Goal: Information Seeking & Learning: Check status

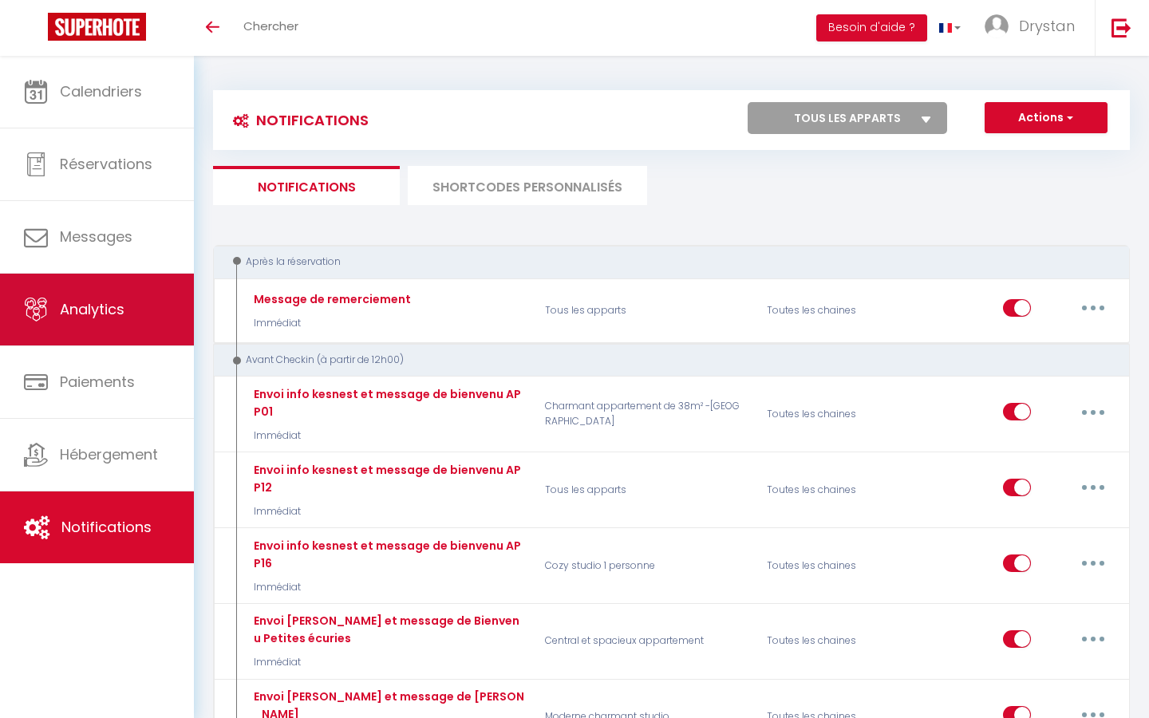
click at [87, 301] on span "Analytics" at bounding box center [92, 309] width 65 height 20
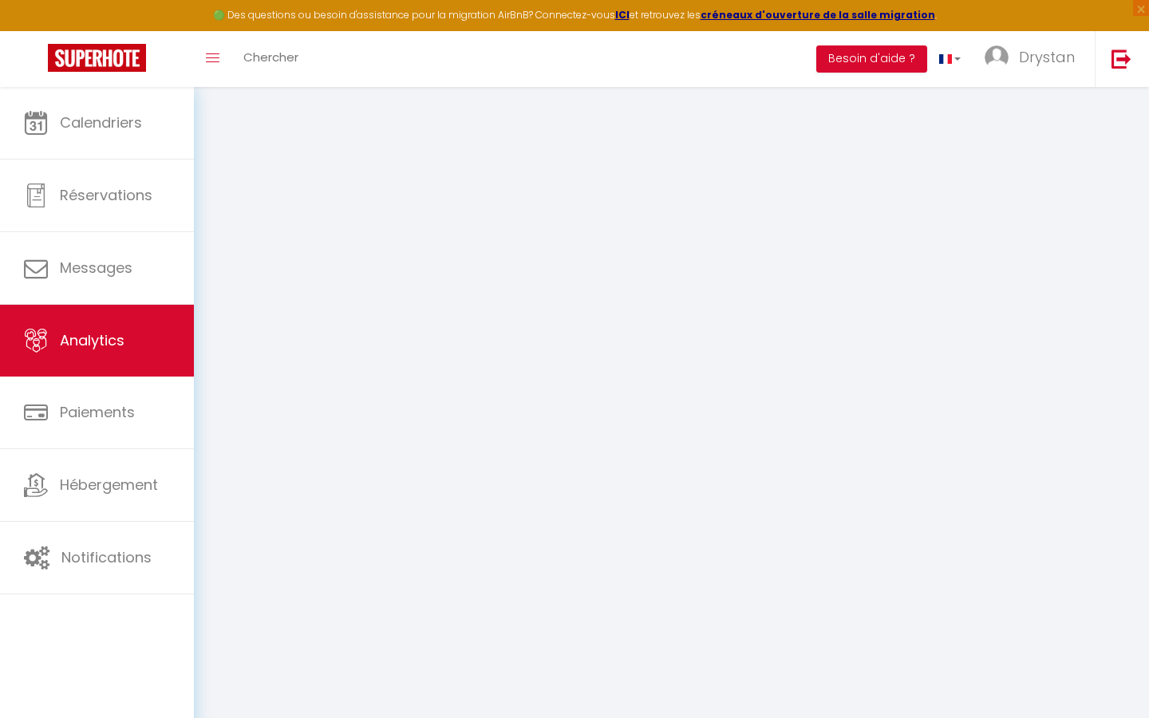
select select "2025"
select select "9"
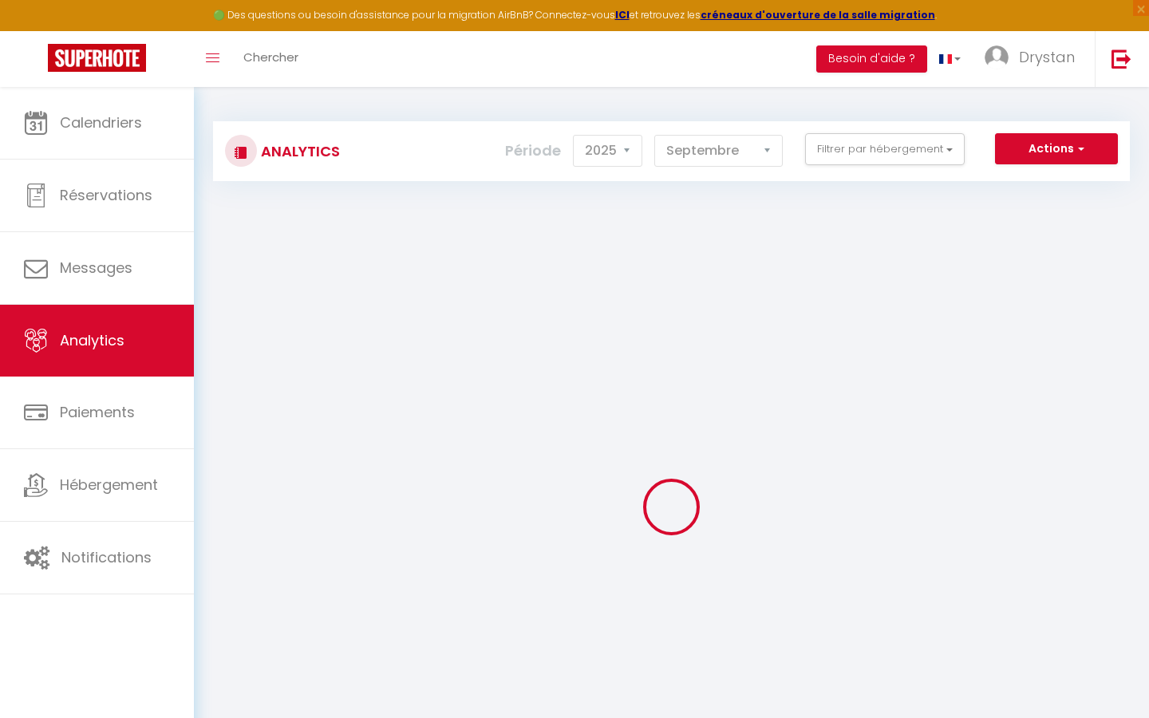
click at [915, 168] on div "Actions Génération SuperConciergerie Génération SuperAnalyzer Génération SuperE…" at bounding box center [748, 151] width 762 height 36
click at [906, 151] on button "Filtrer par hébergement" at bounding box center [885, 149] width 160 height 32
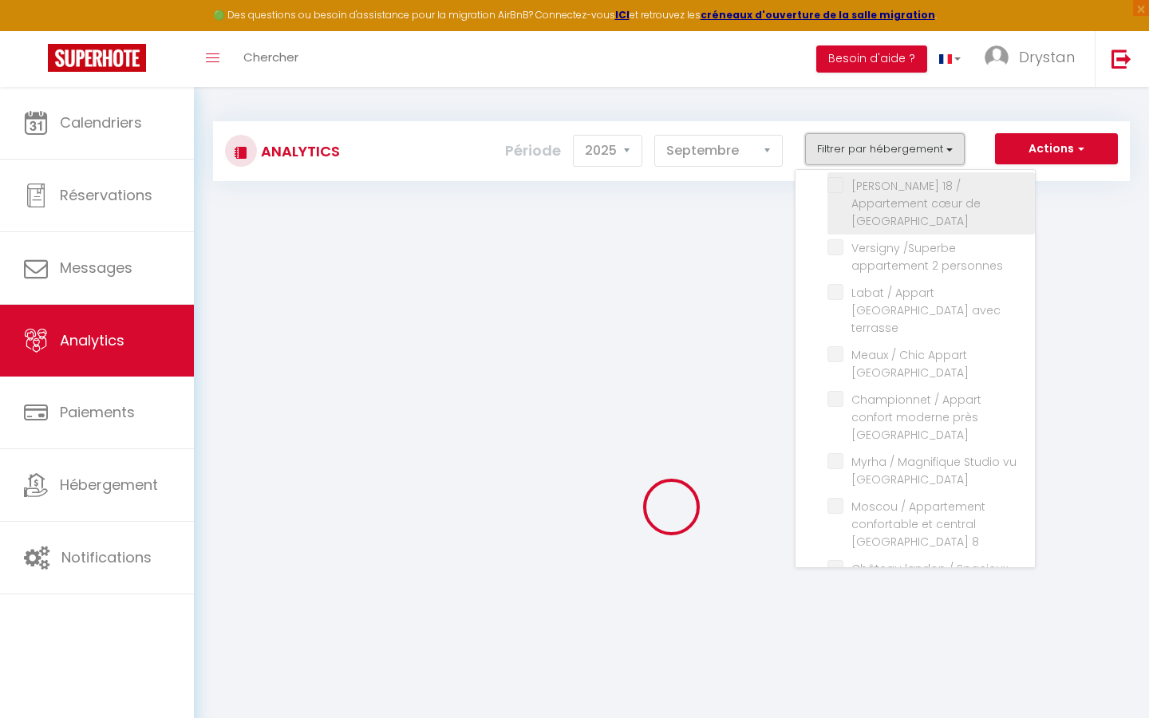
scroll to position [2, 0]
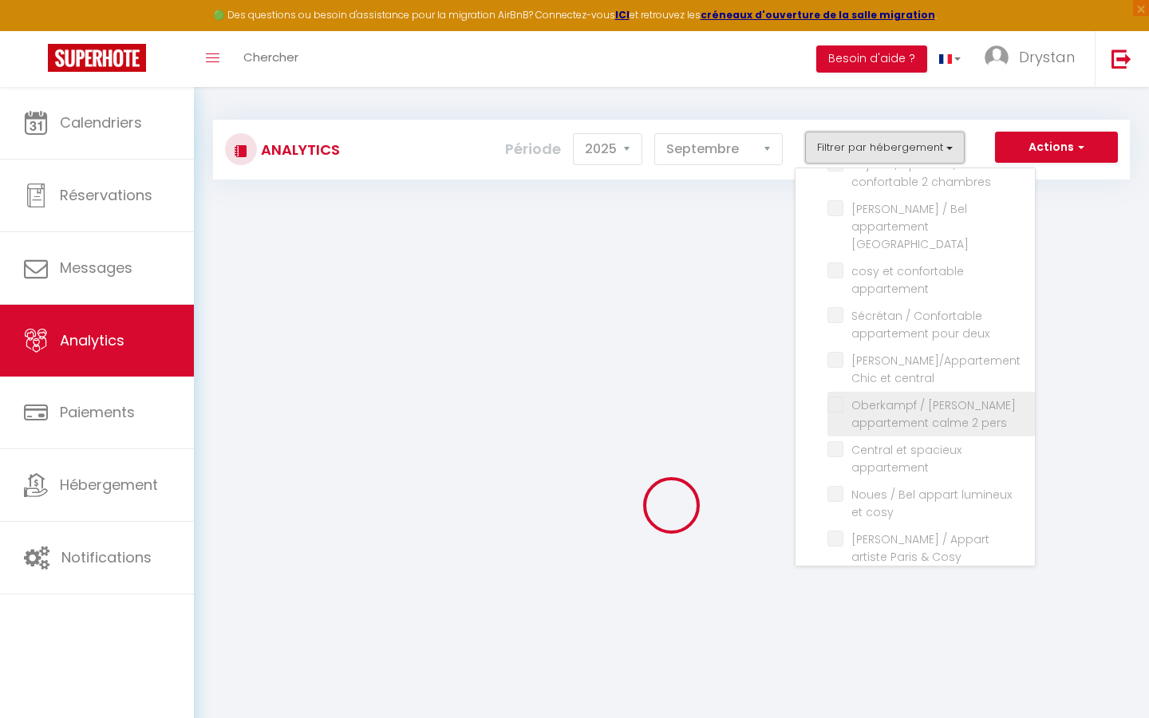
checkbox input "false"
checkbox studio "false"
checkbox Montmartre "false"
checkbox personnes "false"
checkbox terrasse "false"
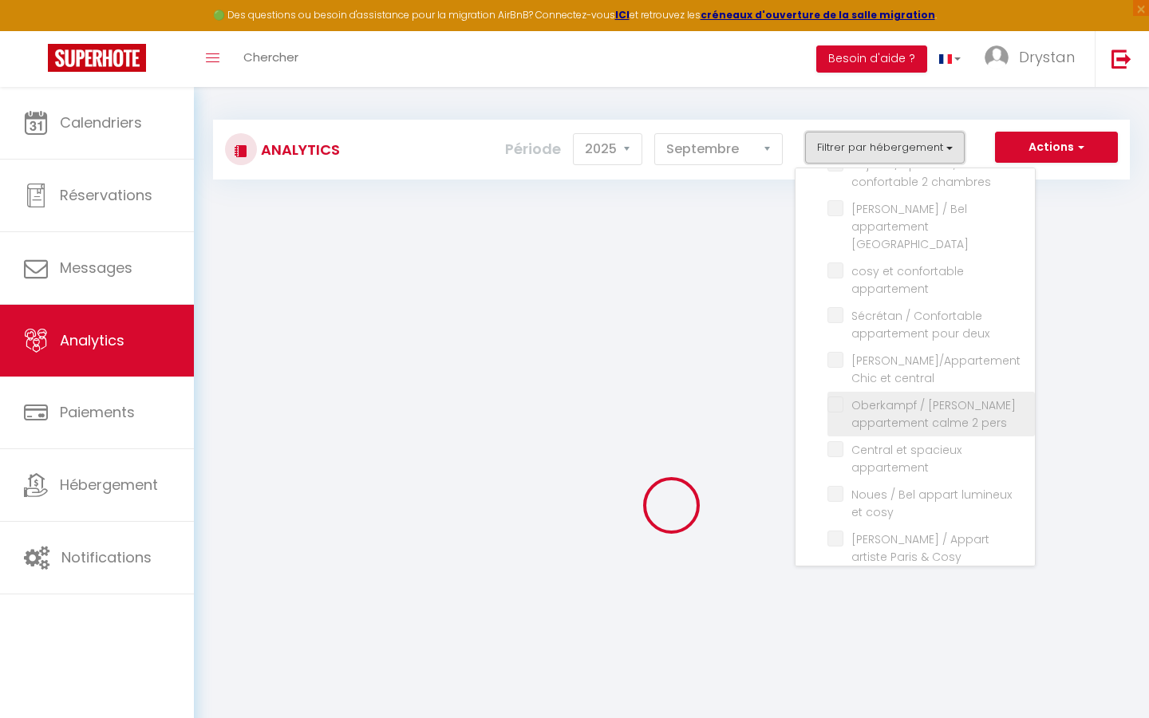
checkbox Villette "false"
checkbox Montmartre "false"
checkbox 8 "false"
checkbox chambres "false"
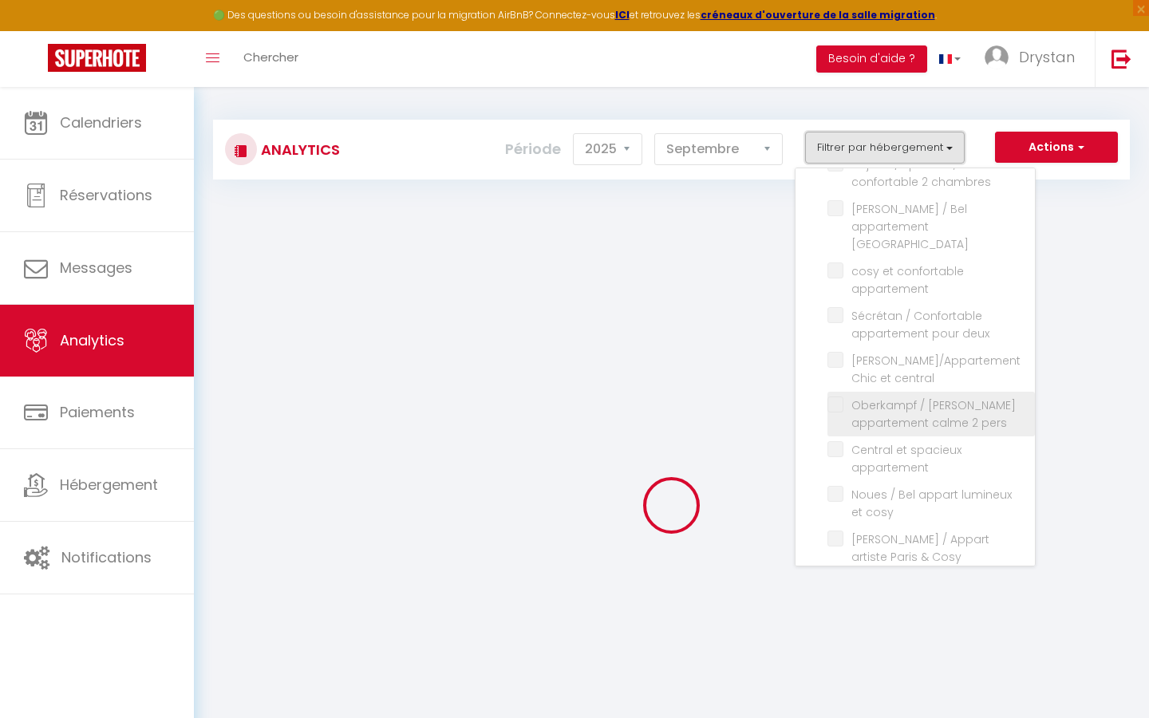
checkbox lumineux "false"
checkbox Paris "false"
checkbox Buttes-Chaumont "false"
checkbox Oberkampf "false"
checkbox personnes "false"
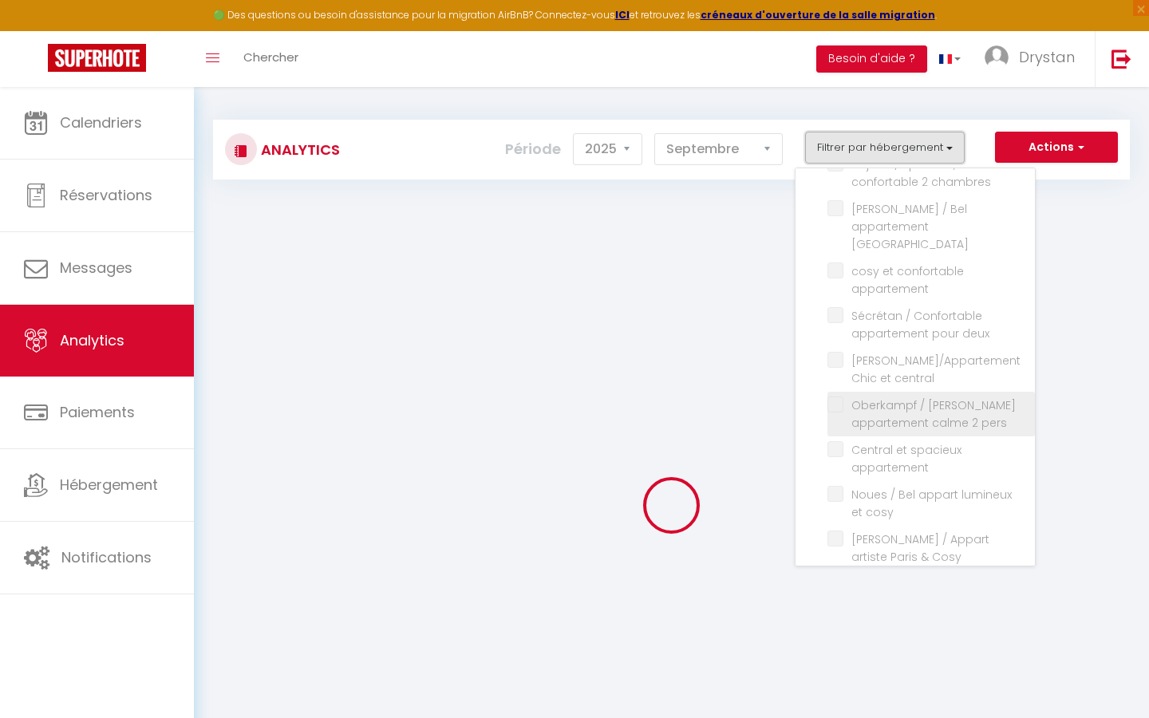
checkbox terrasse "false"
checkbox Montmartre "false"
checkbox central "false"
checkbox Buttes-Chaumont "false"
checkbox Paris "false"
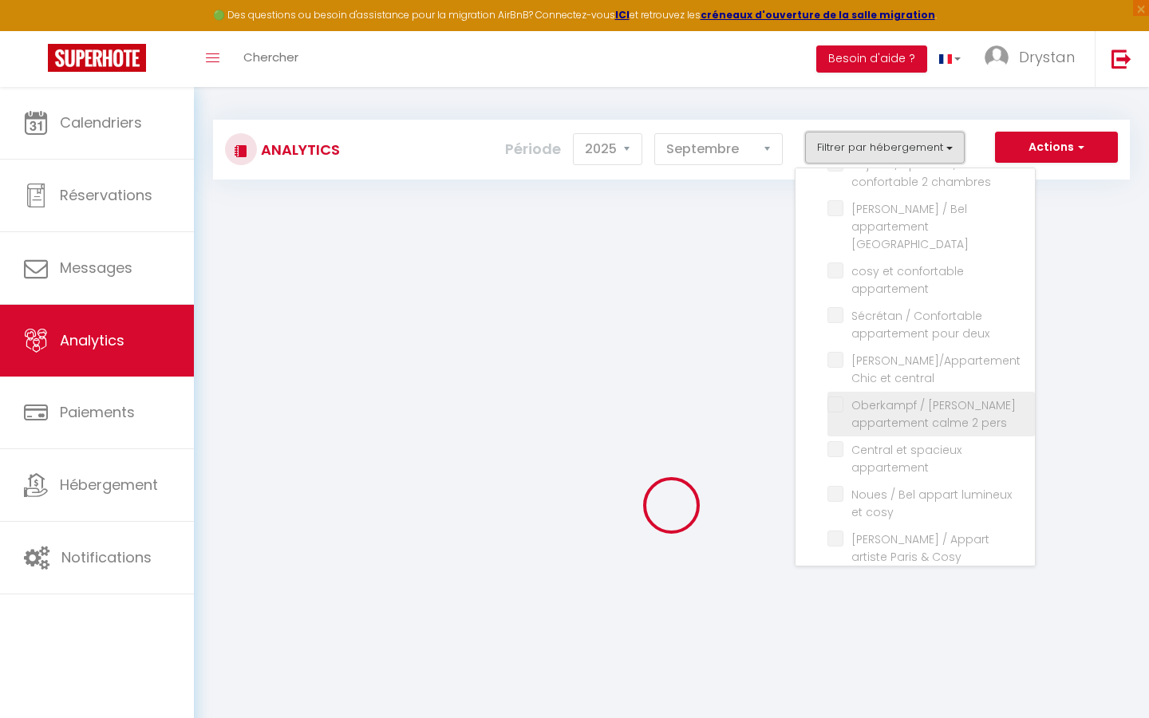
checkbox république "false"
checkbox triomphe "false"
checkbox Latin "false"
checkbox pers "false"
checkbox effel "false"
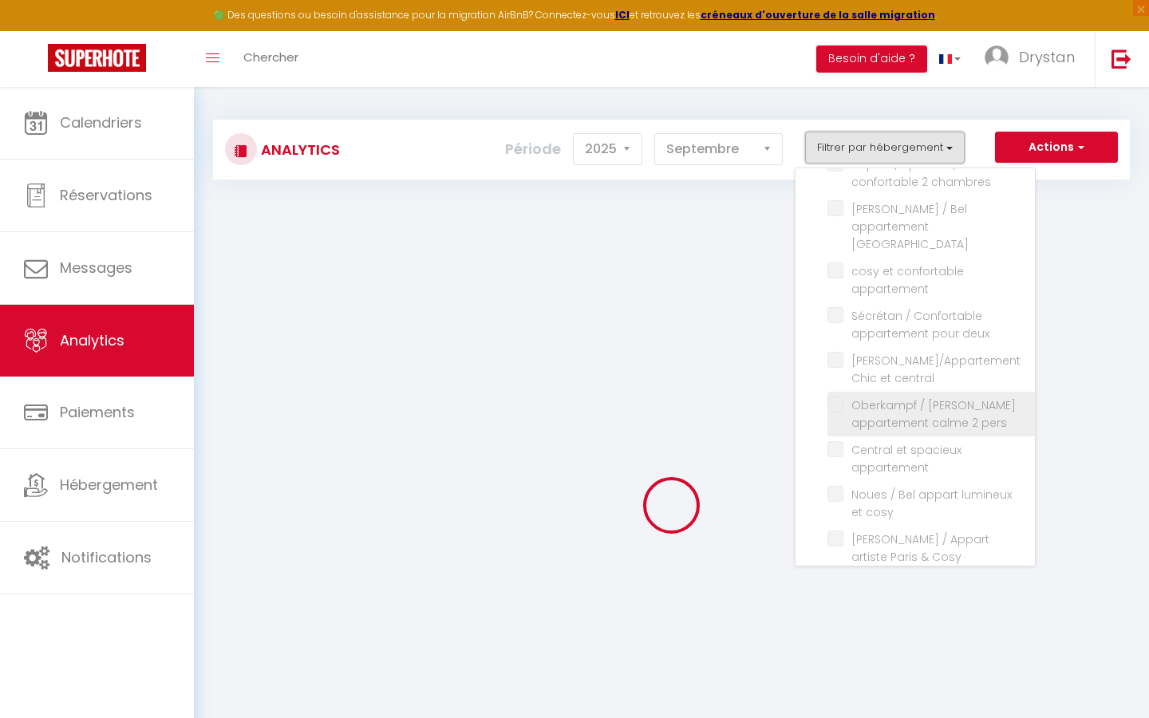
checkbox IX "false"
checkbox chambres "false"
checkbox Montparnasse "false"
checkbox appartement "false"
checkbox deux "false"
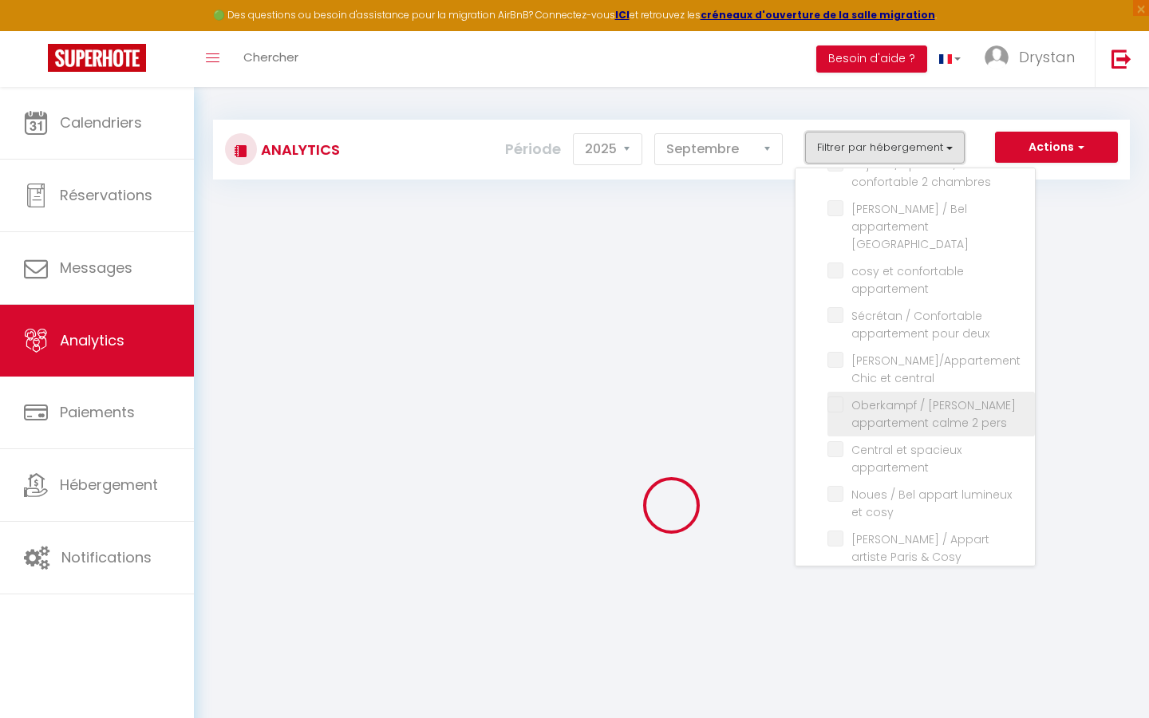
checkbox central "false"
checkbox pers "false"
checkbox appartement "false"
checkbox cosy "false"
checkbox Cosy "false"
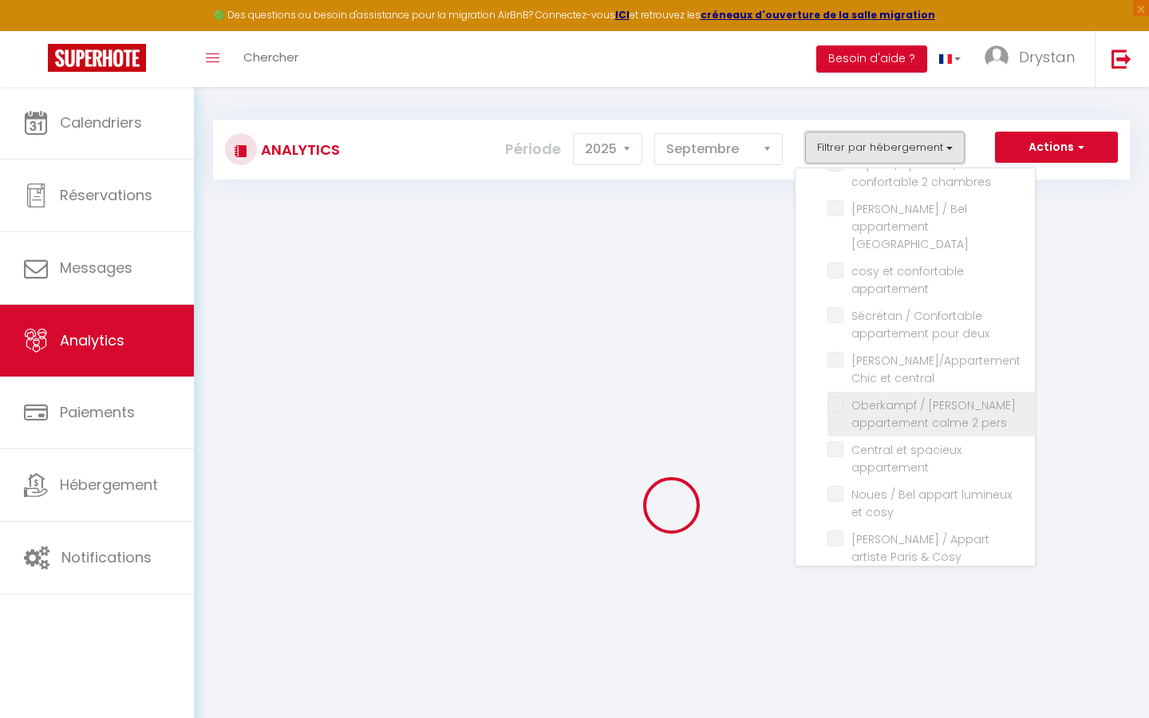
checkbox confortable "false"
checkbox 14 "false"
checkbox pers "false"
checkbox appartement "false"
checkbox Paris "false"
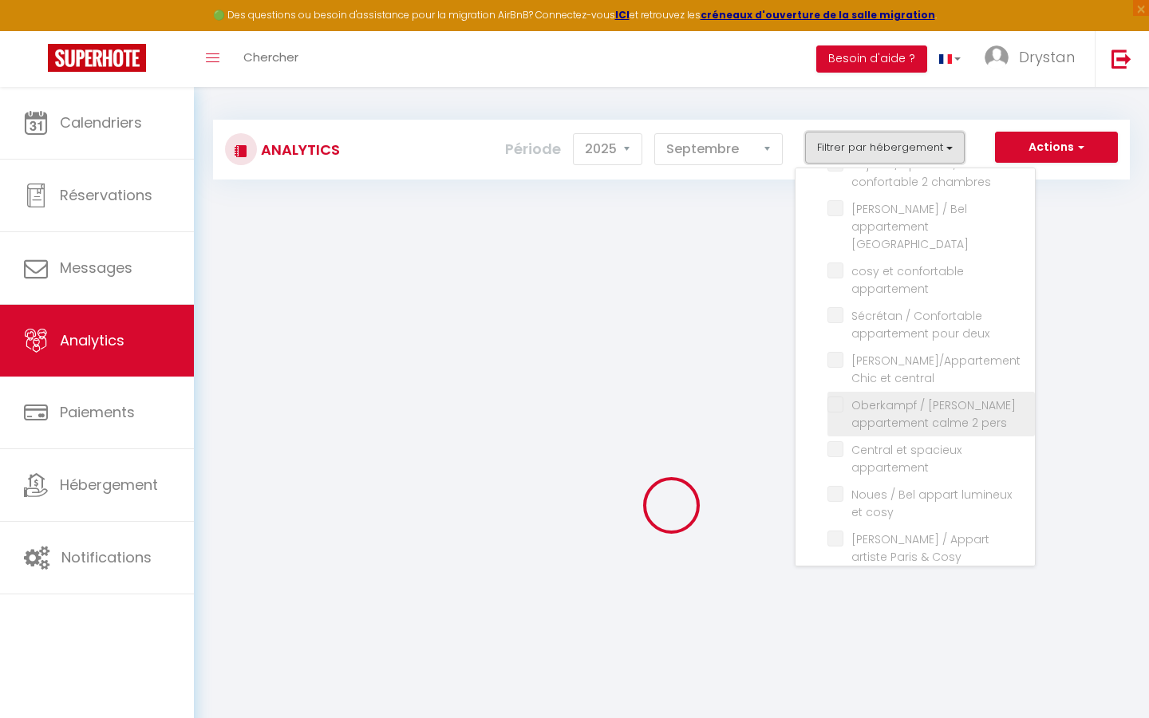
checkbox Paris "false"
checkbox Buttes-Chaumont "false"
checkbox personnes "false"
checkbox Batignolles "false"
checkbox appartement "false"
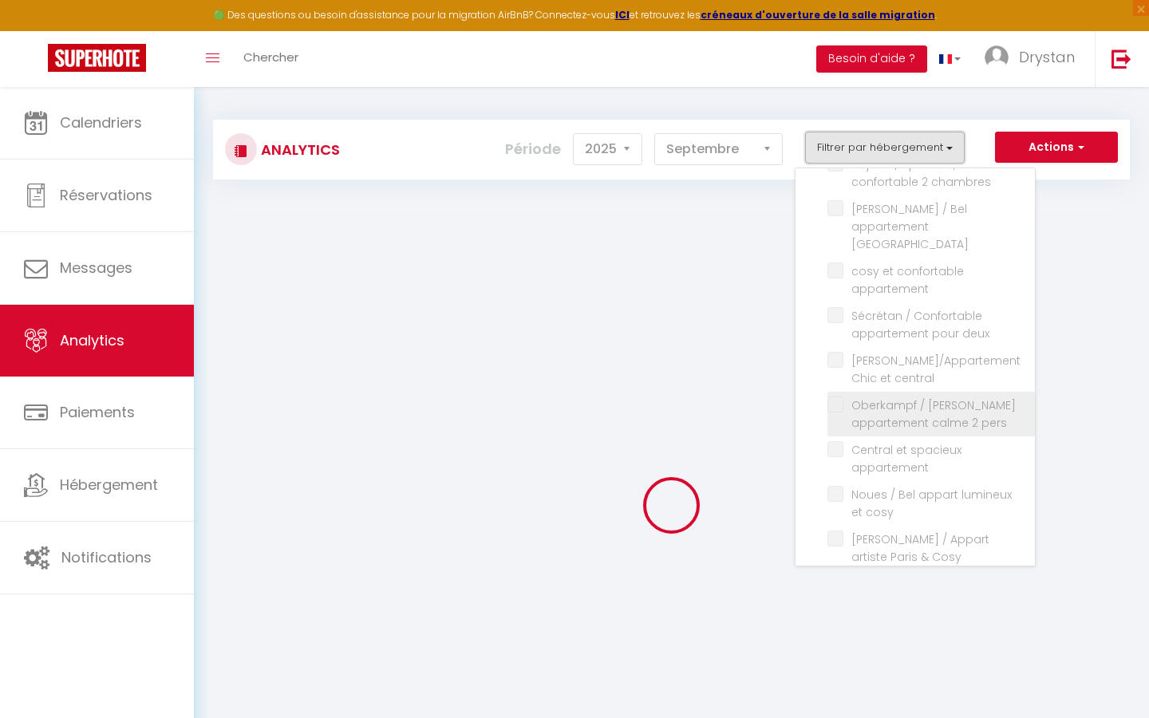
checkbox Paris "false"
checkbox Montmartre "false"
checkbox Paris "false"
checkbox 2 "false"
checkbox Paris "false"
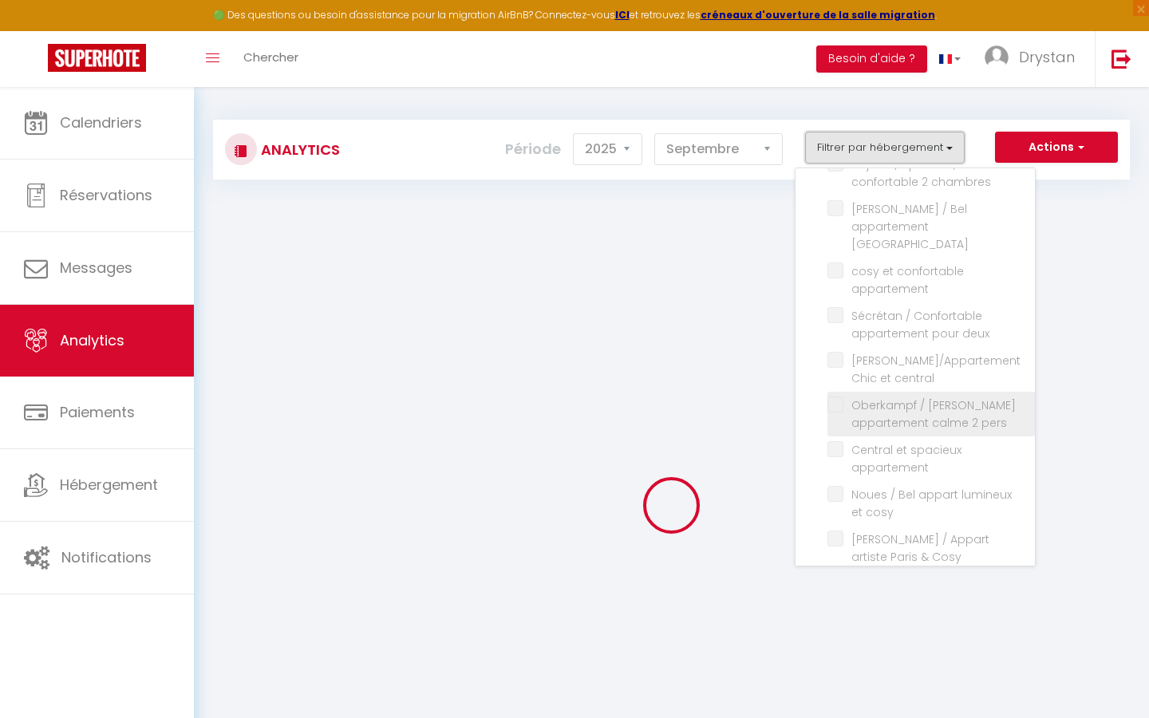
checkbox Paris "false"
checkbox pers "false"
checkbox central "false"
checkbox tour-Eiffel "false"
checkbox Paris "false"
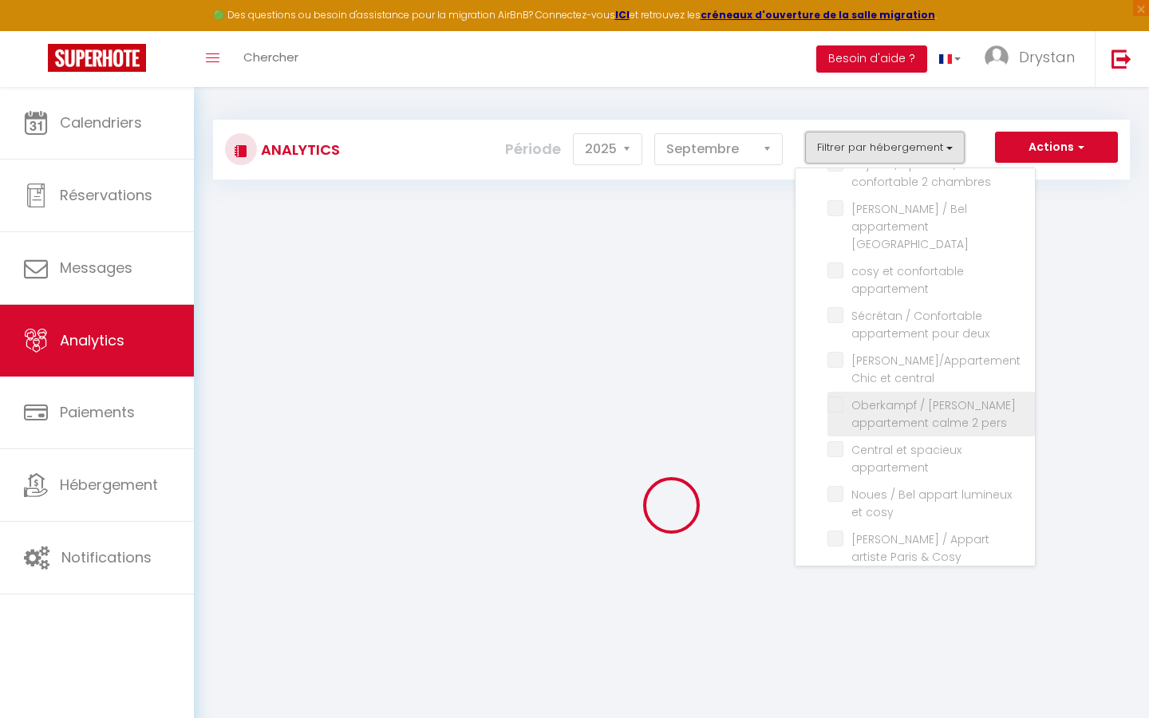
checkbox personne "false"
checkbox Cosy "false"
checkbox personnes "false"
checkbox pers "false"
checkbox Montmartre "false"
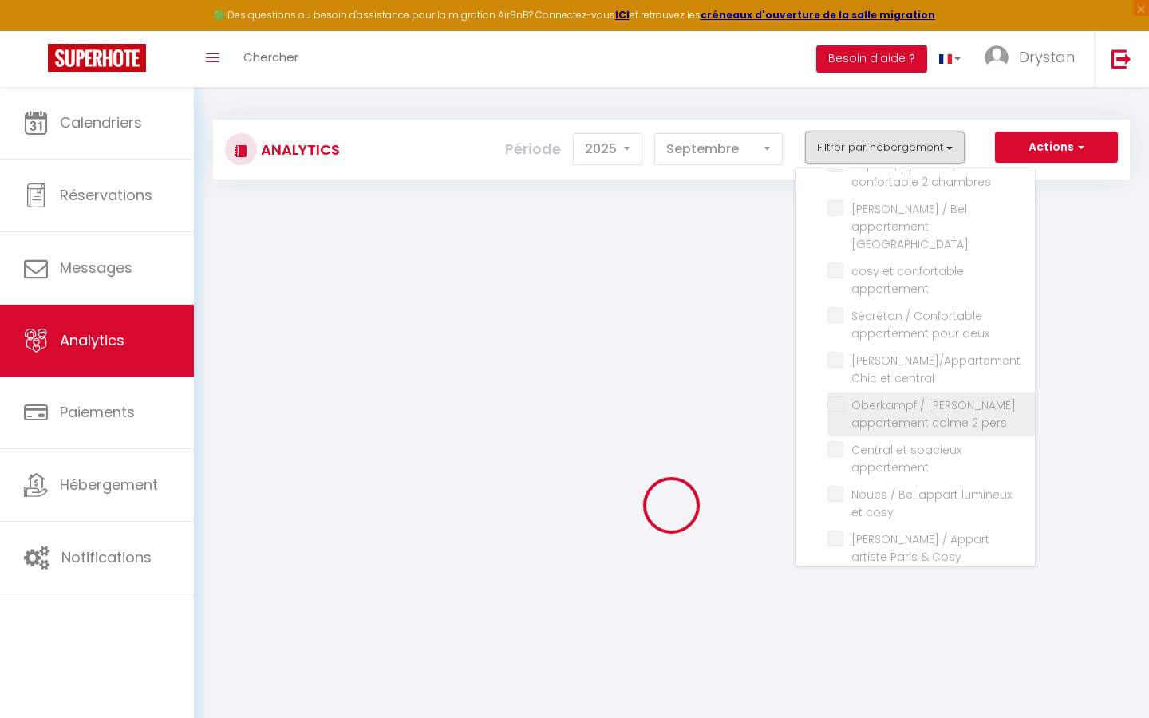
checkbox Lachaise "false"
checkbox Eiffel "false"
checkbox appartement "false"
checkbox balcon "false"
checkbox moderne "false"
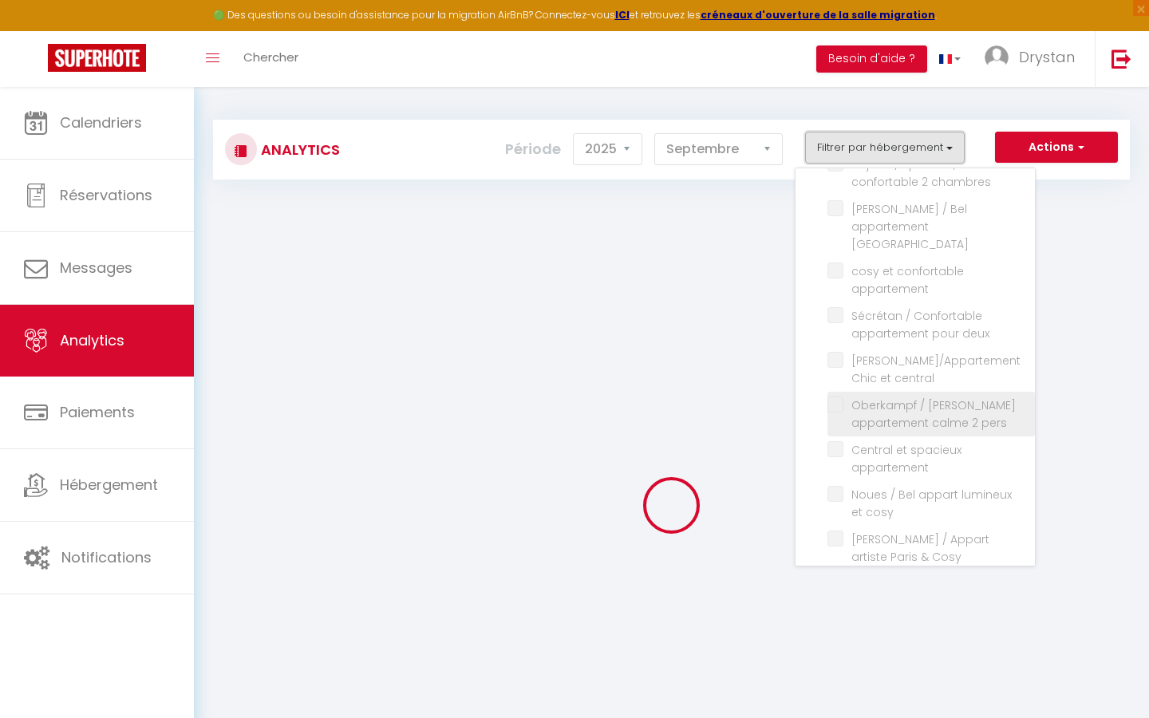
checkbox balcon "false"
checkbox Central "false"
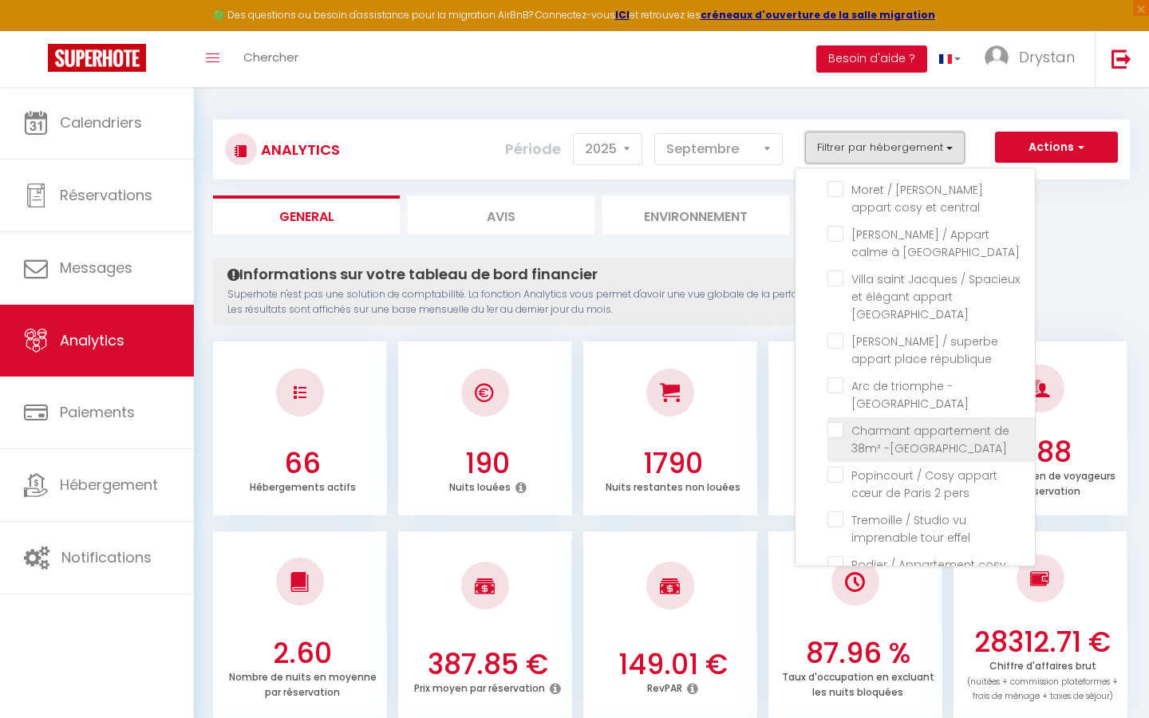
scroll to position [803, 0]
click at [838, 428] on Latin "checkbox" at bounding box center [932, 436] width 208 height 16
checkbox Latin "true"
checkbox studio "false"
checkbox Montmartre "false"
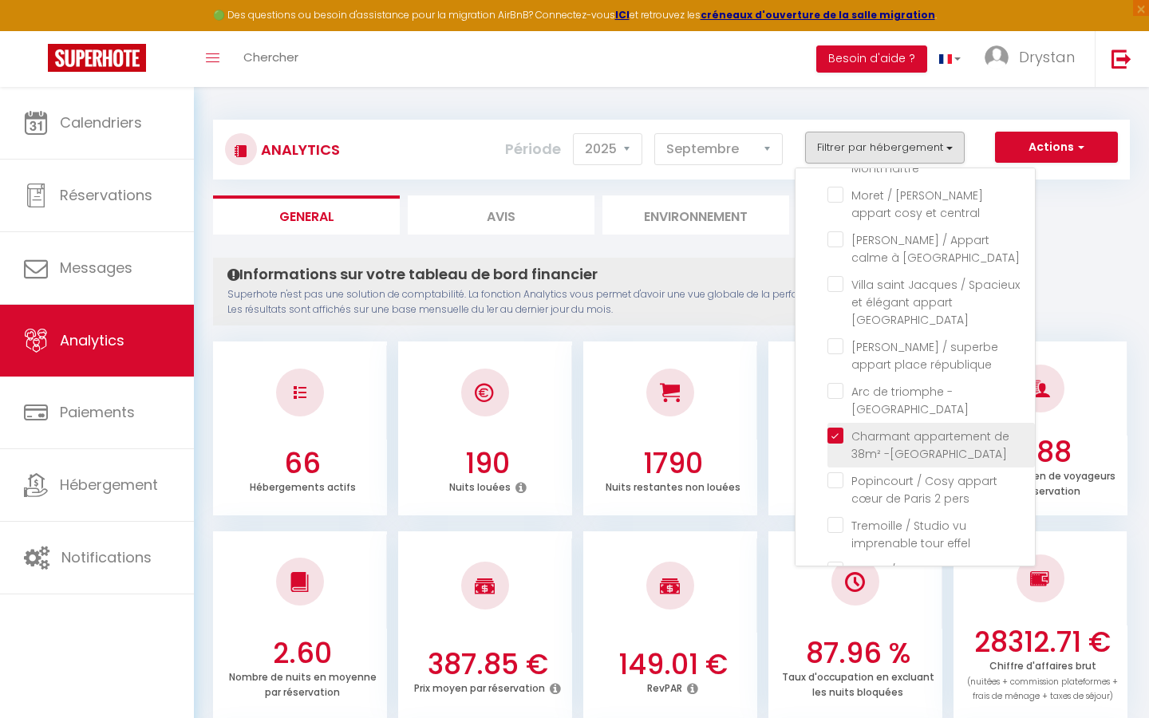
checkbox personnes "false"
checkbox terrasse "false"
checkbox Villette "false"
checkbox Montmartre "false"
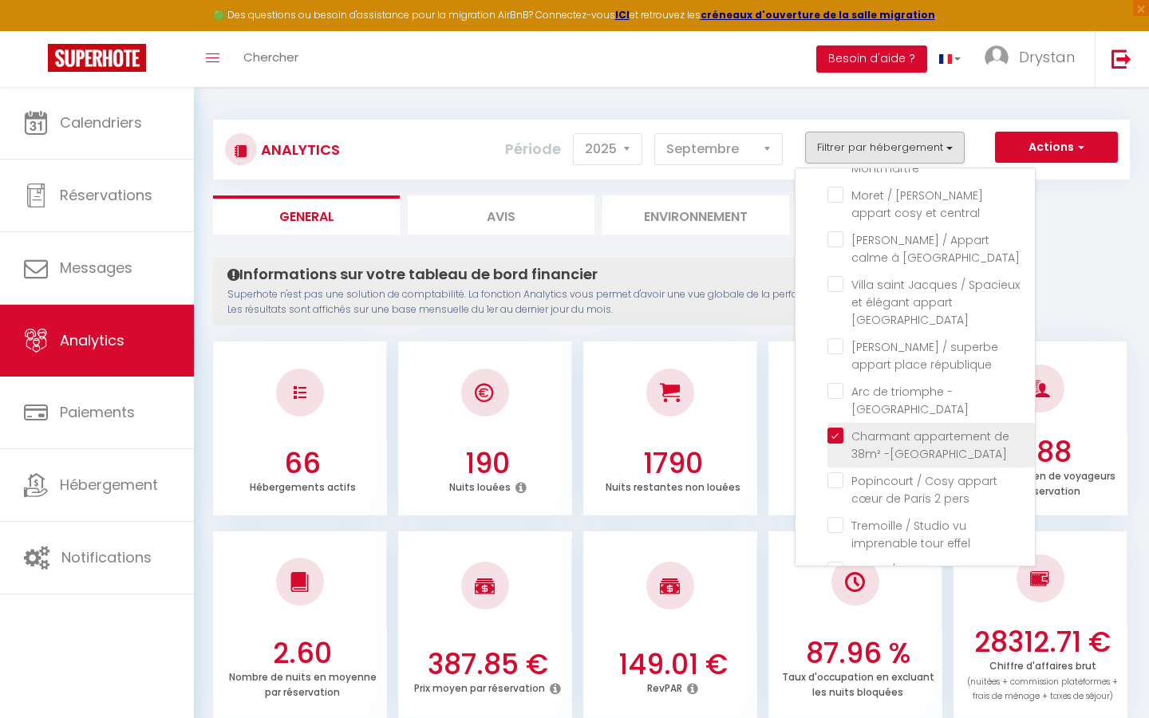
checkbox 8 "false"
checkbox chambres "false"
checkbox lumineux "false"
checkbox Paris "false"
checkbox Buttes-Chaumont "false"
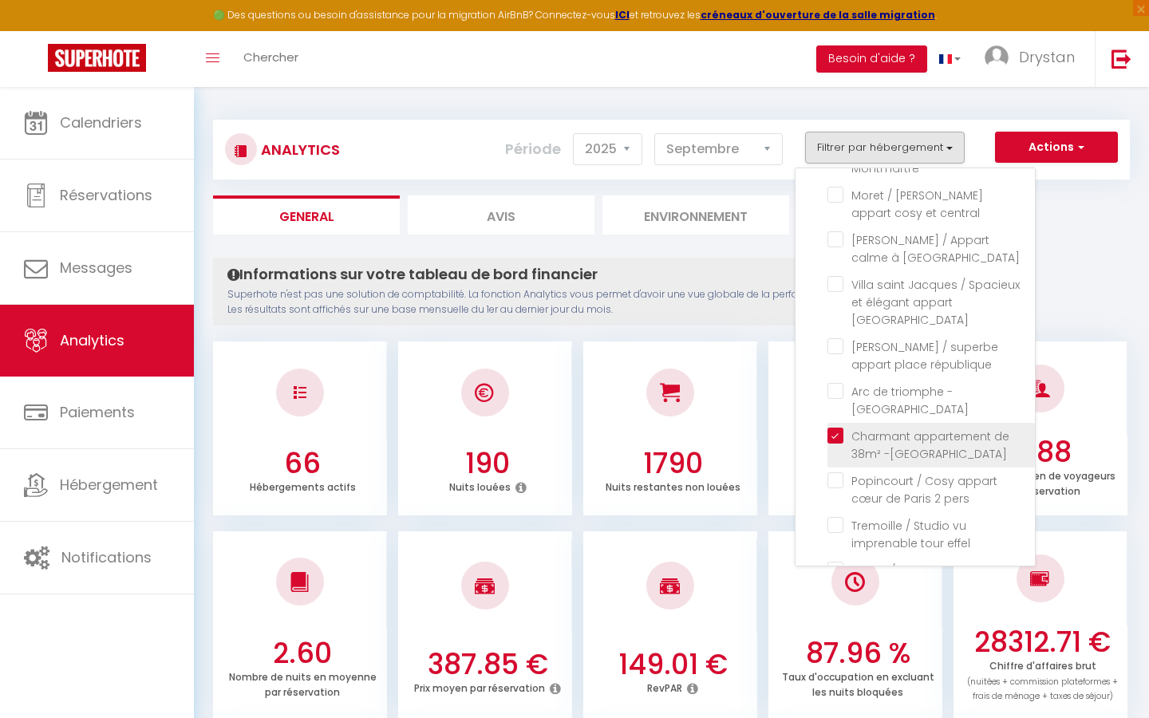
checkbox Oberkampf "false"
checkbox personnes "false"
checkbox terrasse "false"
checkbox Montmartre "false"
checkbox central "false"
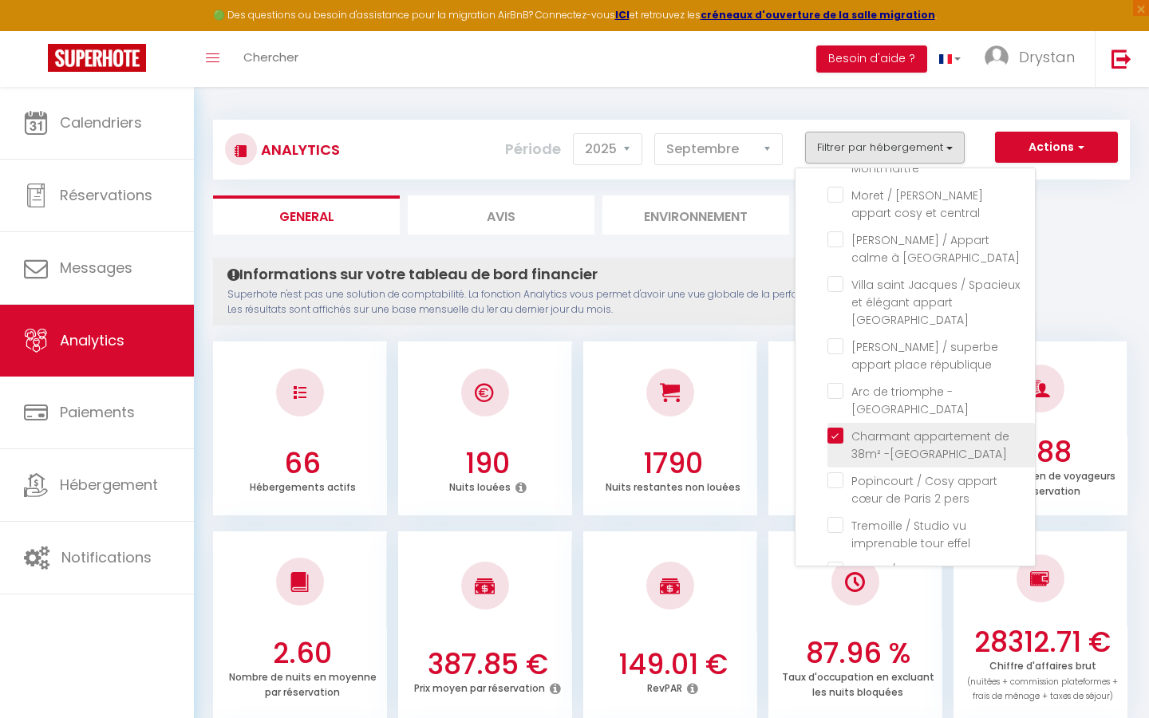
checkbox Buttes-Chaumont "false"
checkbox Paris "false"
checkbox république "false"
checkbox triomphe "false"
checkbox pers "false"
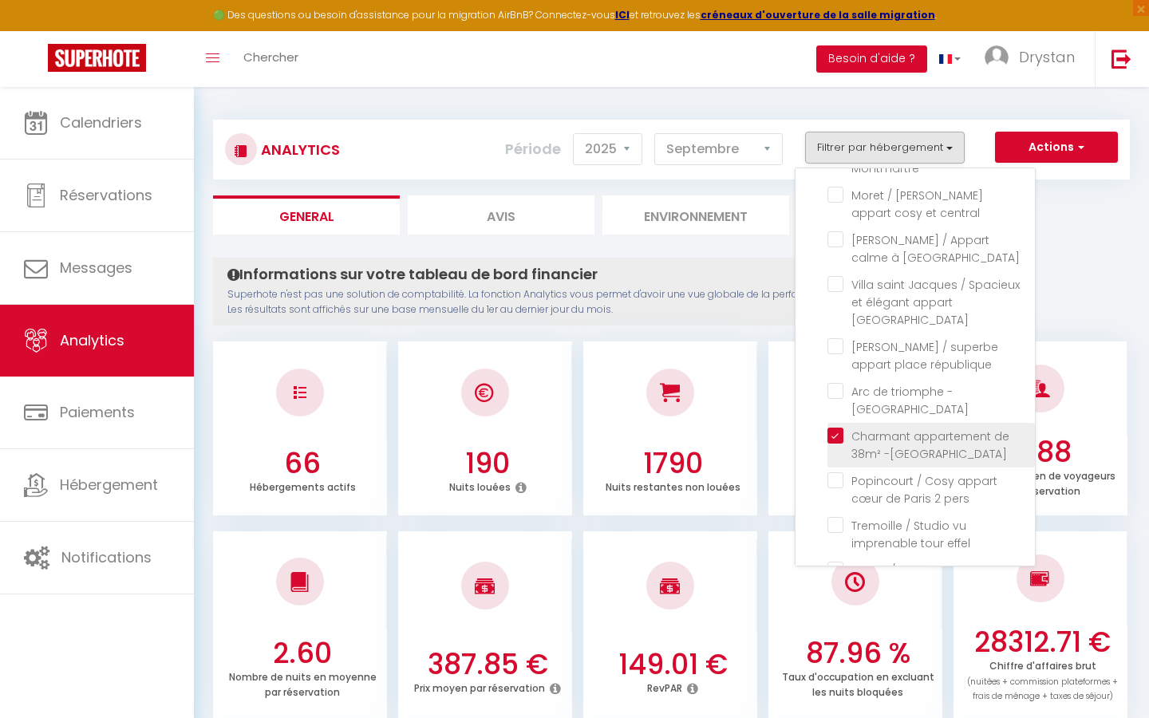
checkbox effel "false"
checkbox IX "false"
checkbox chambres "false"
checkbox Montparnasse "false"
checkbox appartement "false"
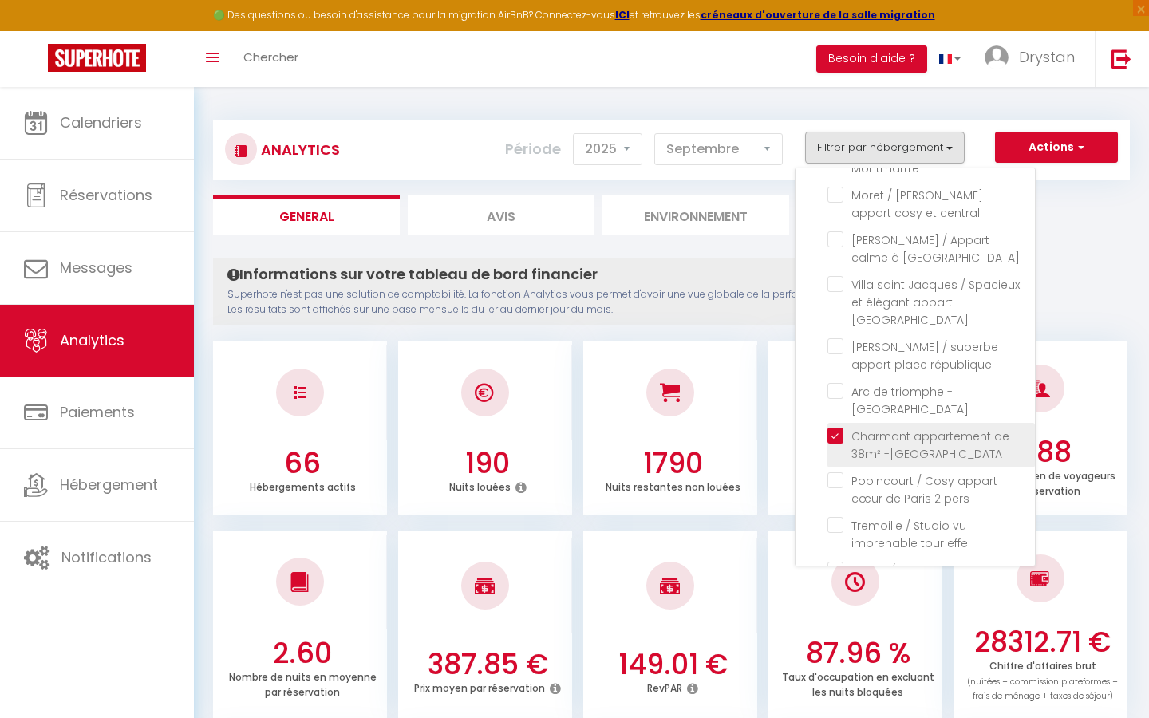
checkbox deux "false"
checkbox central "false"
checkbox pers "false"
checkbox appartement "false"
checkbox cosy "false"
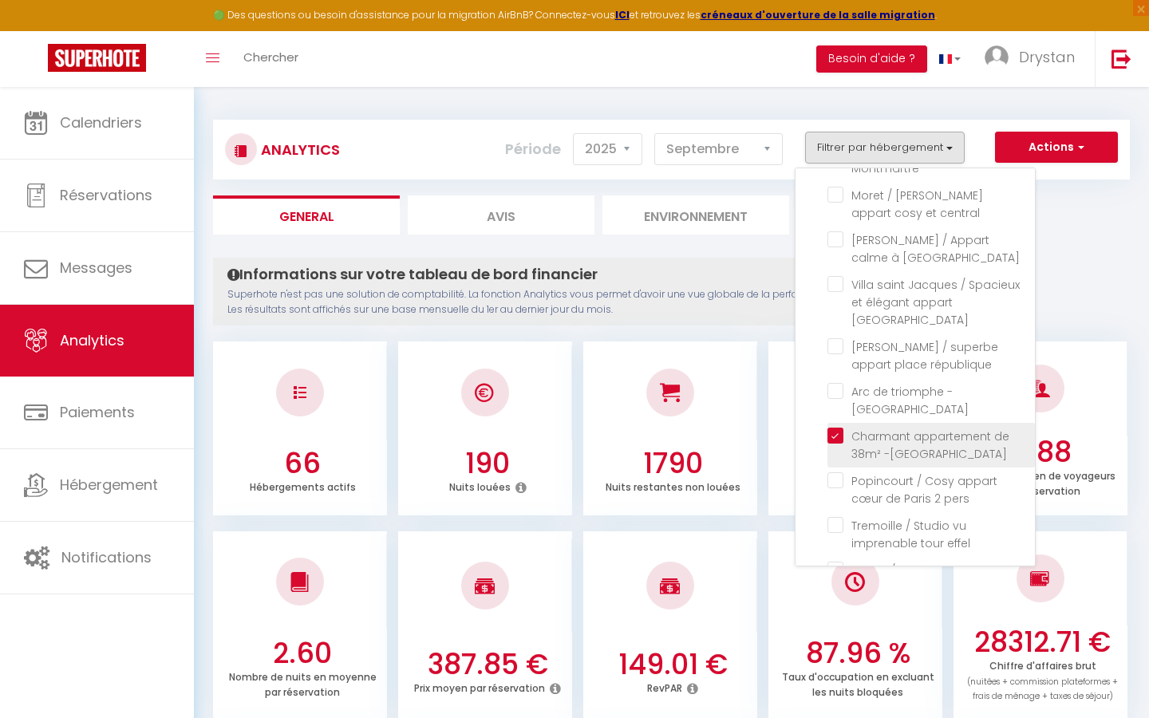
checkbox Cosy "false"
checkbox confortable "false"
checkbox 14 "false"
checkbox pers "false"
checkbox appartement "false"
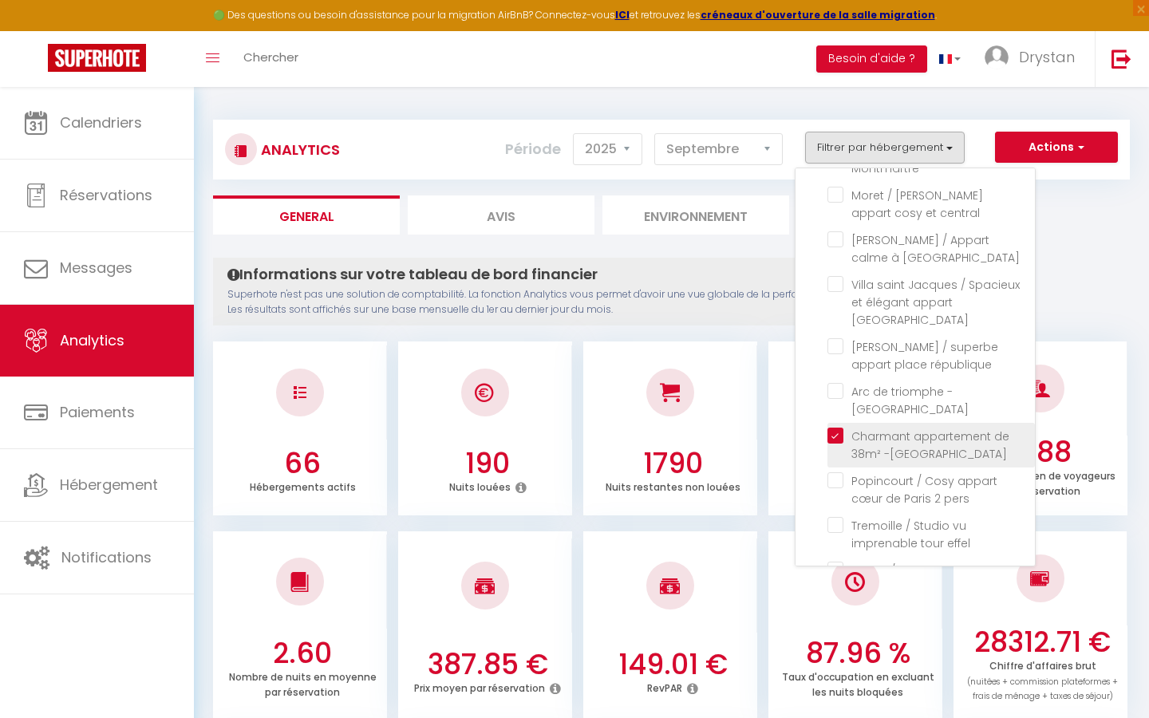
checkbox Paris "false"
checkbox Buttes-Chaumont "false"
checkbox personnes "false"
checkbox Batignolles "false"
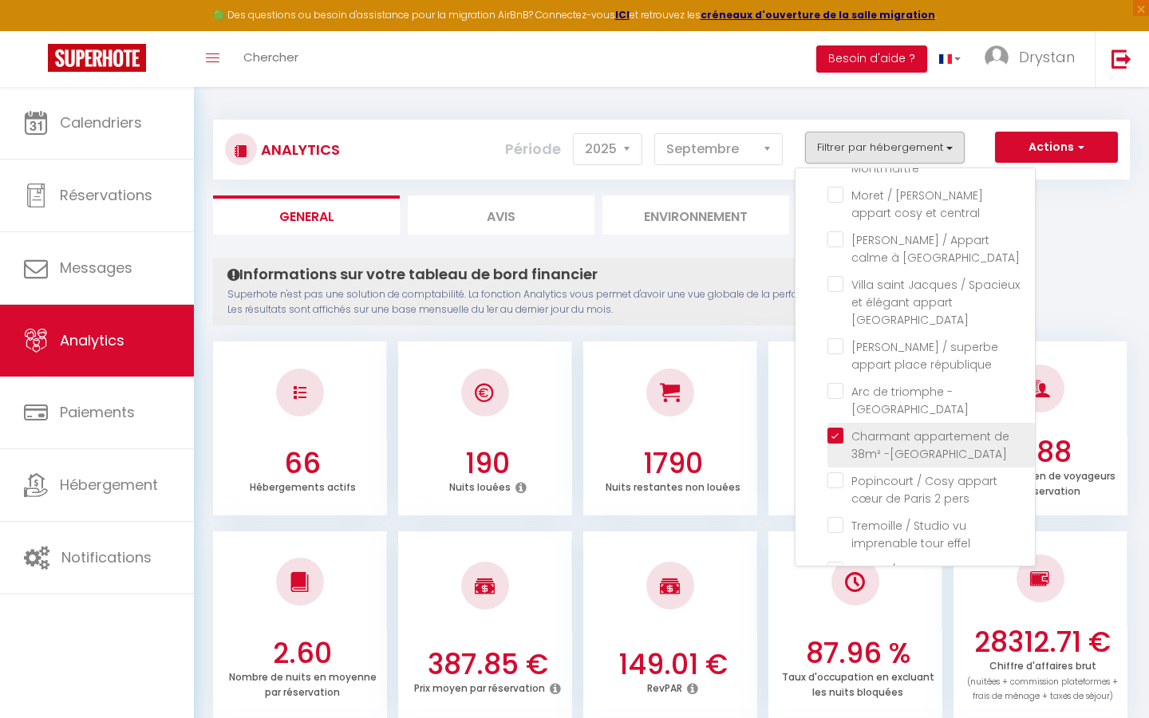
checkbox appartement "false"
checkbox Paris "false"
checkbox Montmartre "false"
checkbox Paris "false"
checkbox 2 "false"
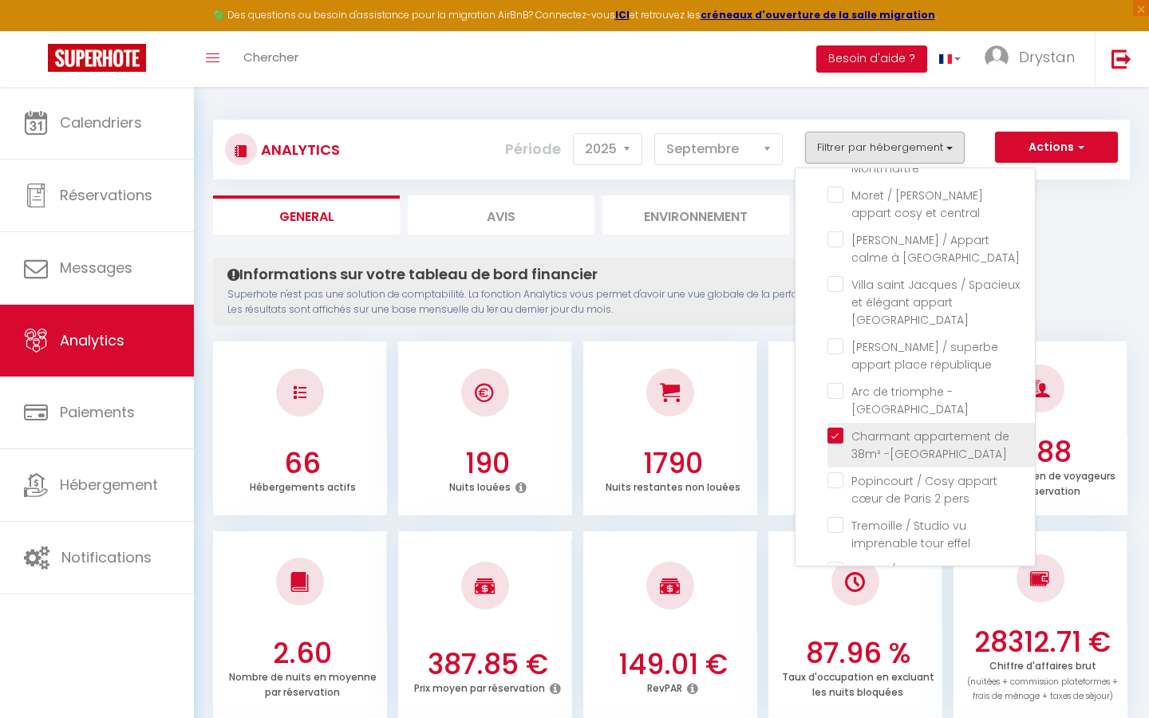
checkbox Paris "false"
checkbox pers "false"
checkbox central "false"
checkbox tour-Eiffel "false"
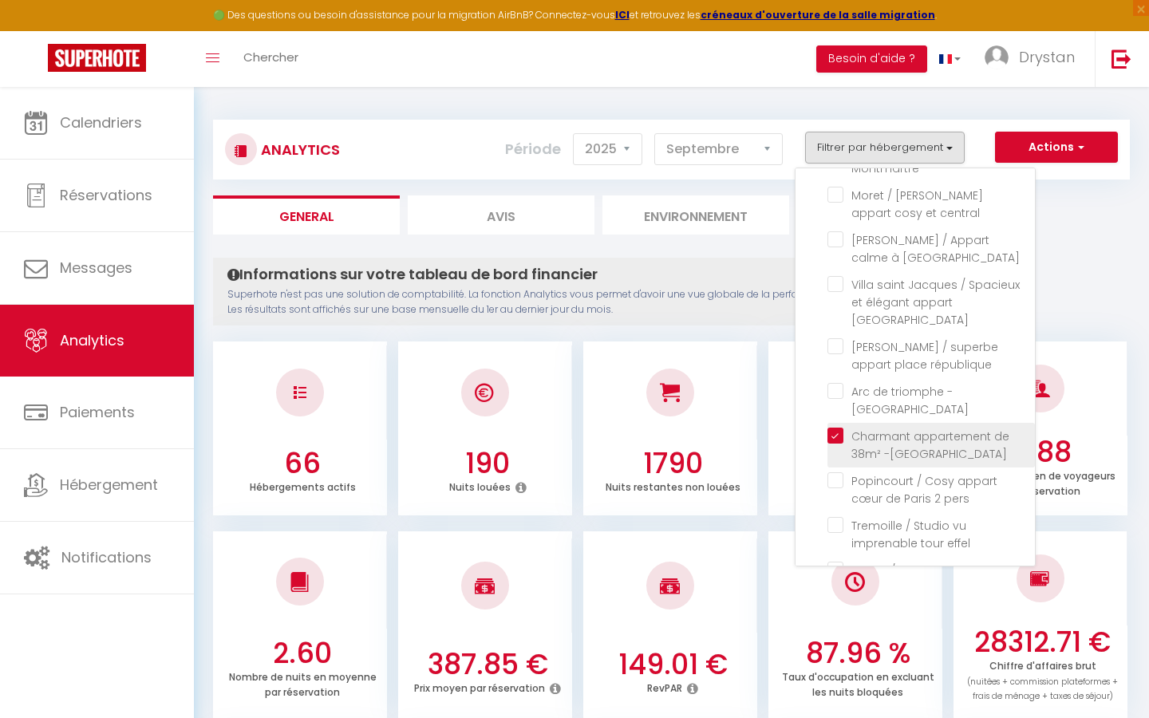
checkbox Paris "false"
checkbox personne "false"
checkbox Cosy "false"
checkbox personnes "false"
checkbox pers "false"
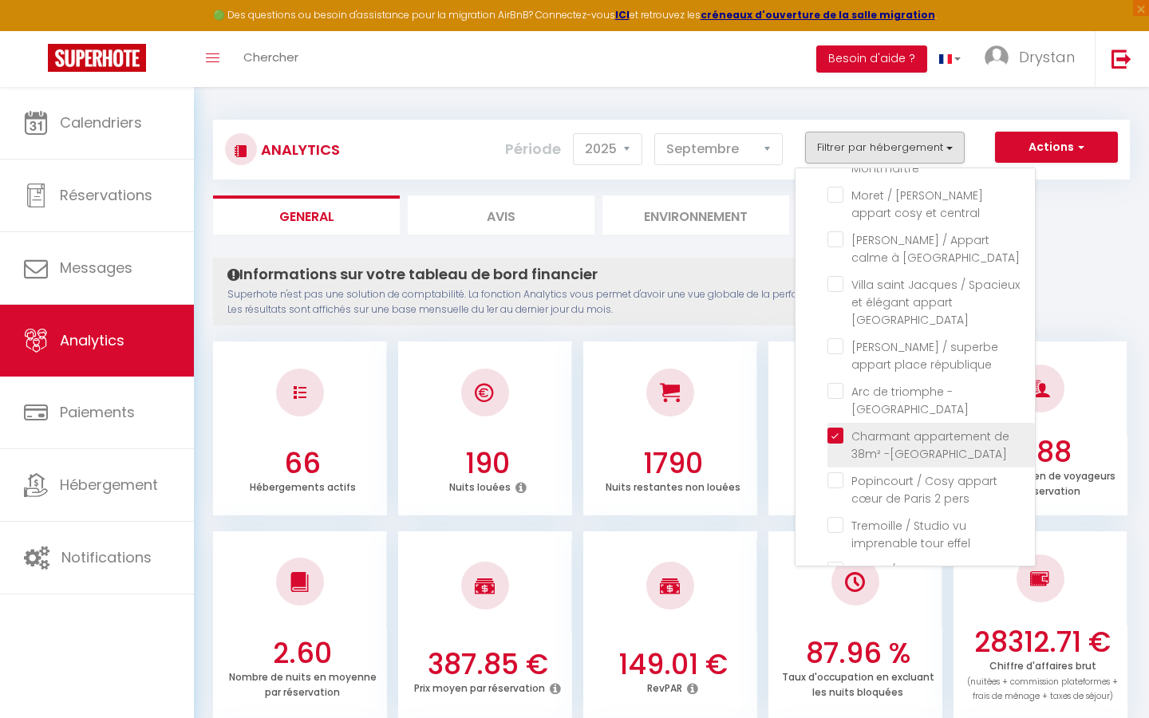
checkbox Montmartre "false"
checkbox Lachaise "false"
checkbox Eiffel "false"
checkbox appartement "false"
checkbox balcon "false"
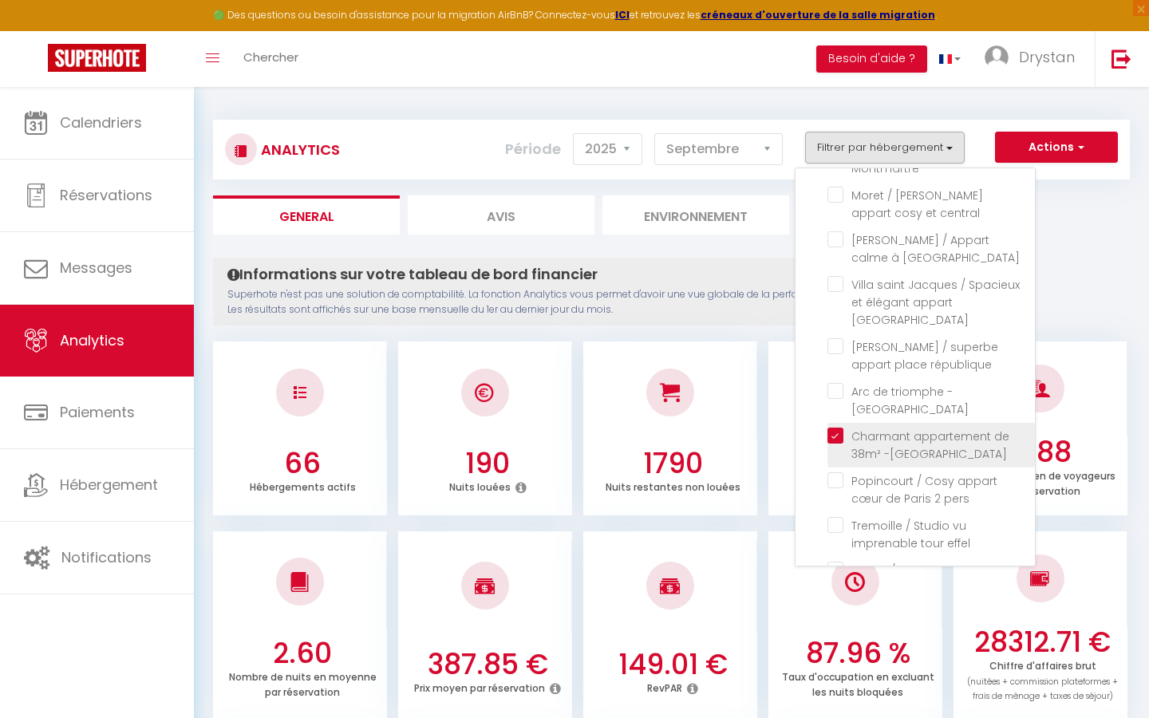
checkbox moderne "false"
checkbox balcon "false"
checkbox Central "false"
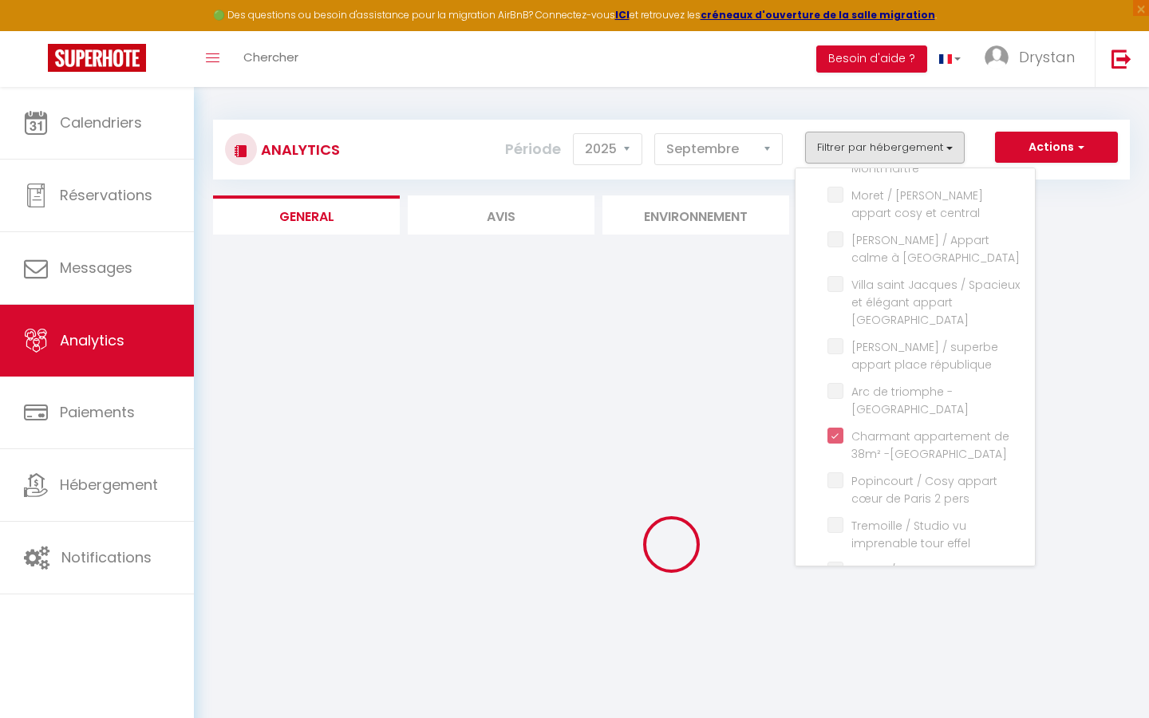
checkbox studio "false"
checkbox Montmartre "false"
checkbox personnes "false"
checkbox terrasse "false"
checkbox Villette "false"
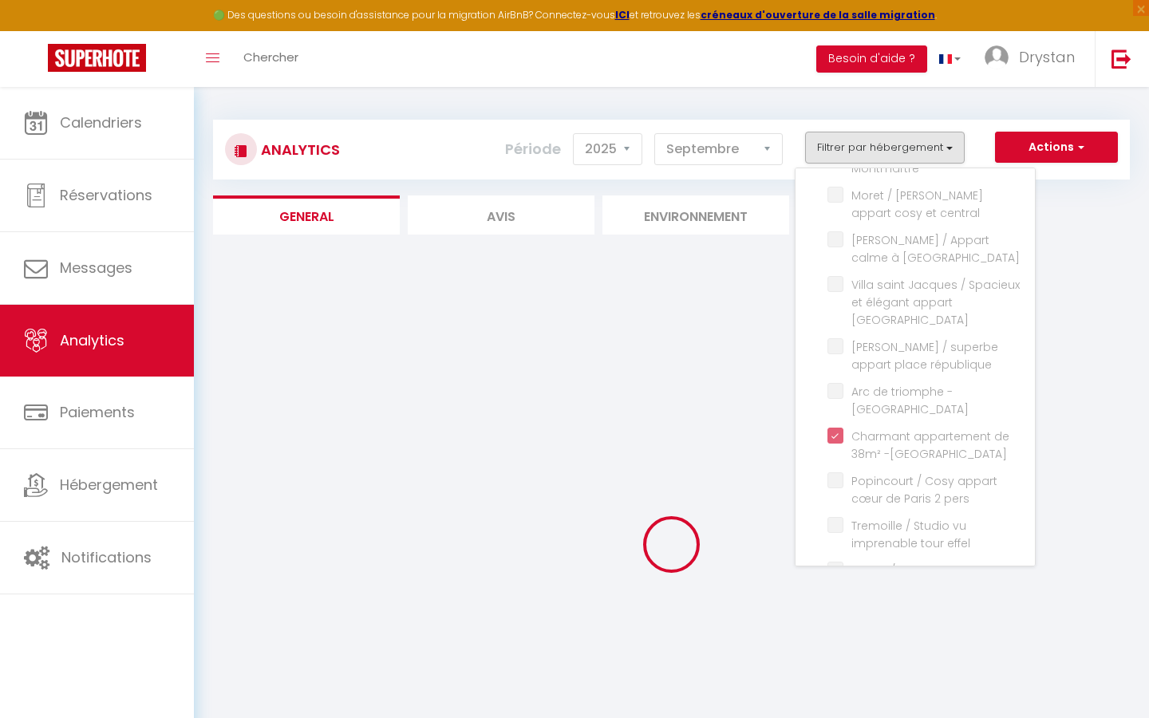
checkbox Montmartre "false"
checkbox 8 "false"
checkbox chambres "false"
checkbox lumineux "false"
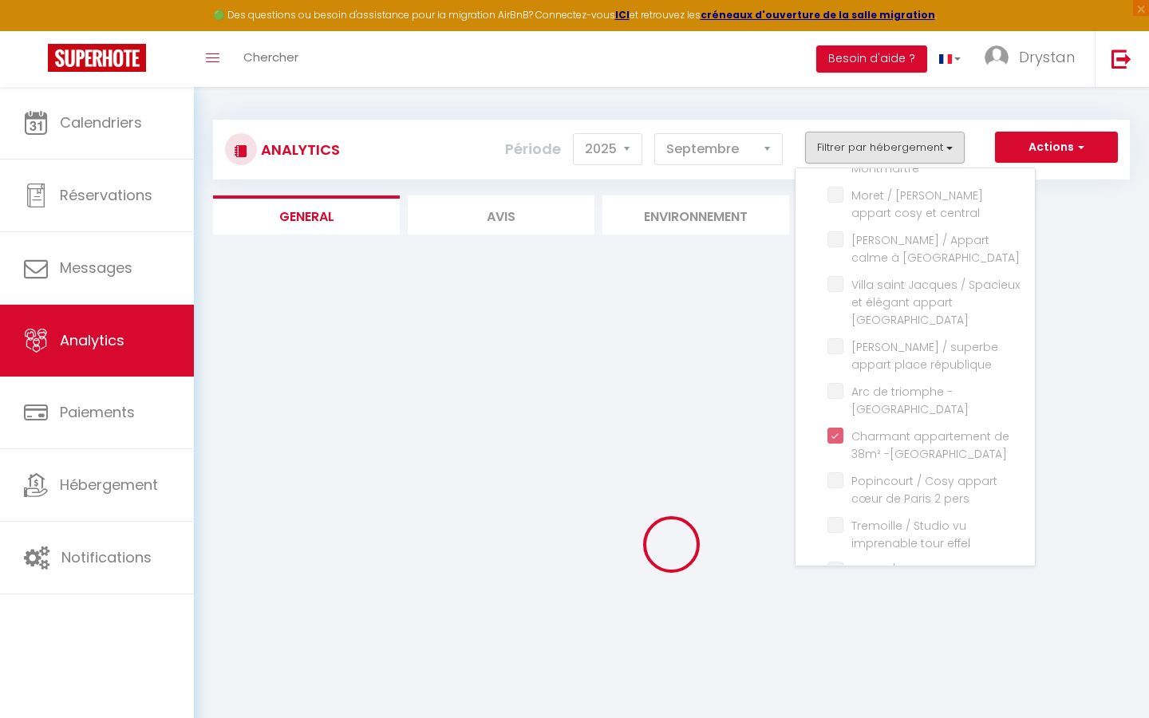
checkbox Paris "false"
checkbox Buttes-Chaumont "false"
checkbox Oberkampf "false"
checkbox personnes "false"
checkbox terrasse "false"
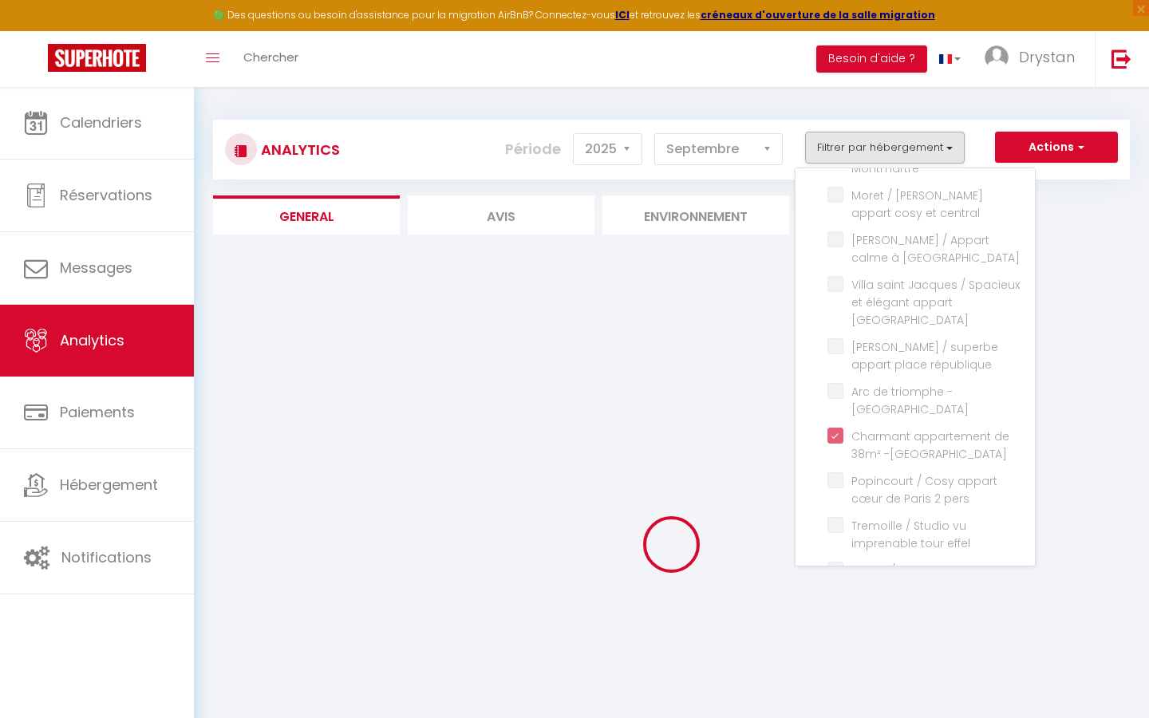
checkbox Montmartre "false"
checkbox central "false"
checkbox Buttes-Chaumont "false"
checkbox Paris "false"
checkbox république "false"
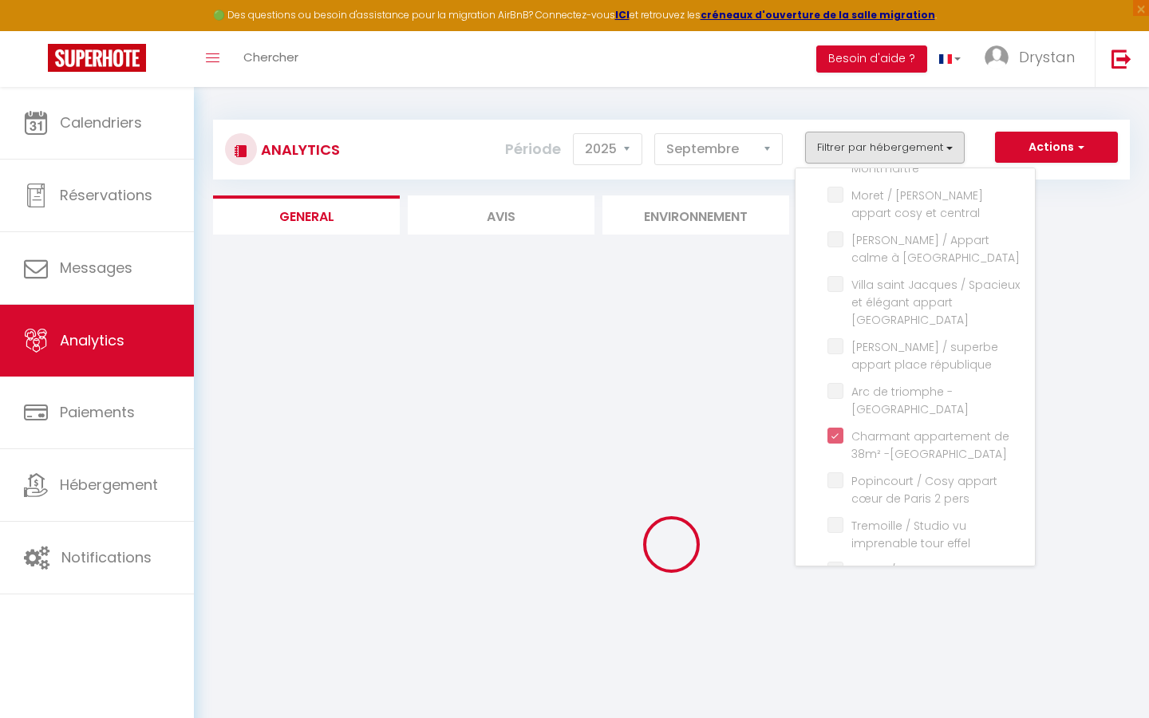
checkbox triomphe "false"
checkbox pers "false"
checkbox effel "false"
checkbox IX "false"
checkbox chambres "false"
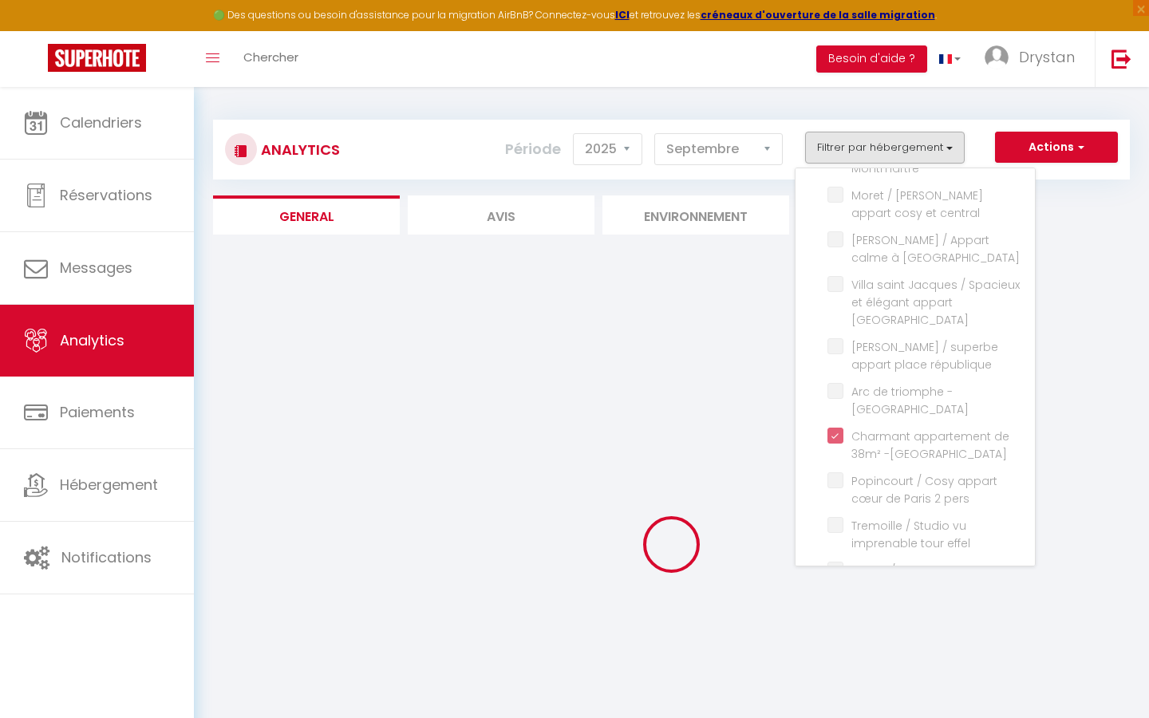
checkbox Montparnasse "false"
checkbox appartement "false"
checkbox deux "false"
checkbox central "false"
checkbox pers "false"
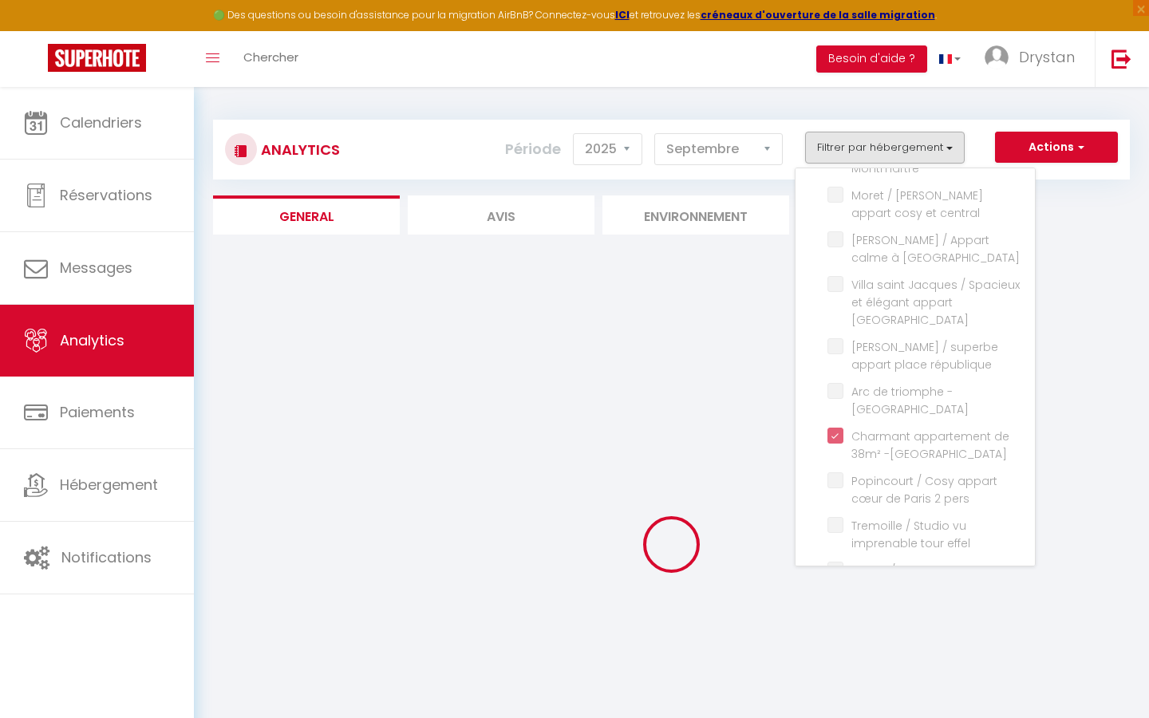
checkbox appartement "false"
checkbox cosy "false"
checkbox Cosy "false"
checkbox confortable "false"
checkbox 14 "false"
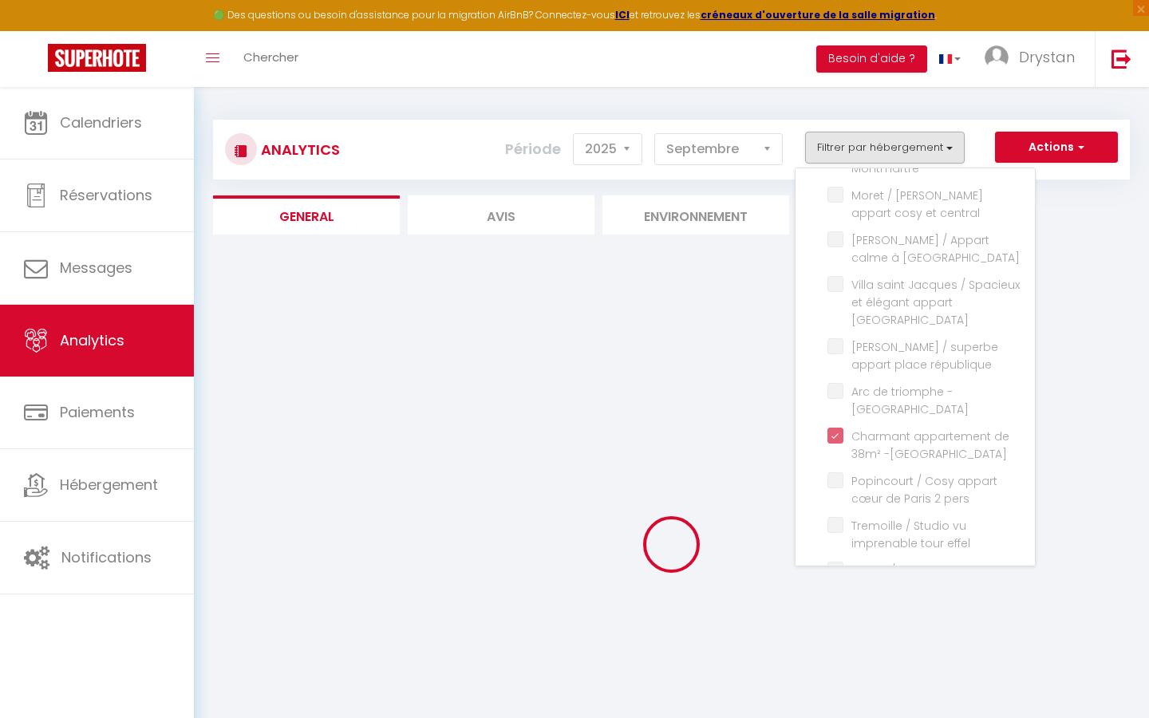
checkbox pers "false"
checkbox appartement "false"
checkbox Paris "false"
checkbox Buttes-Chaumont "false"
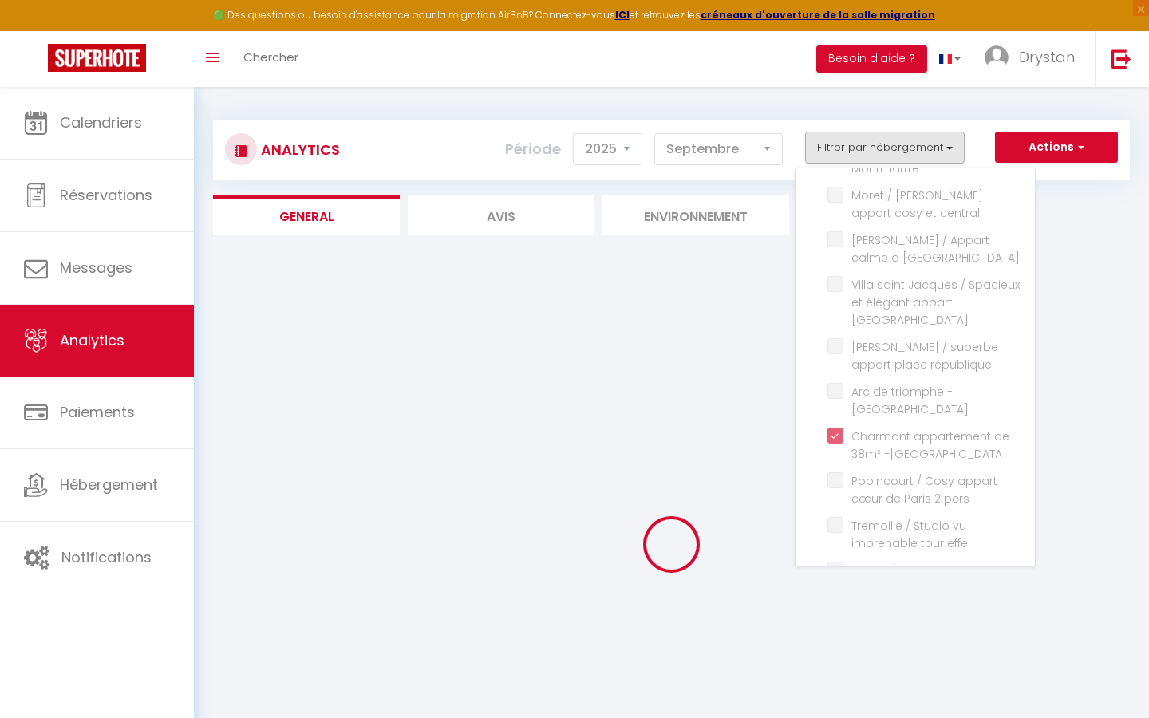
checkbox personnes "false"
checkbox Batignolles "false"
checkbox appartement "false"
checkbox Paris "false"
checkbox Montmartre "false"
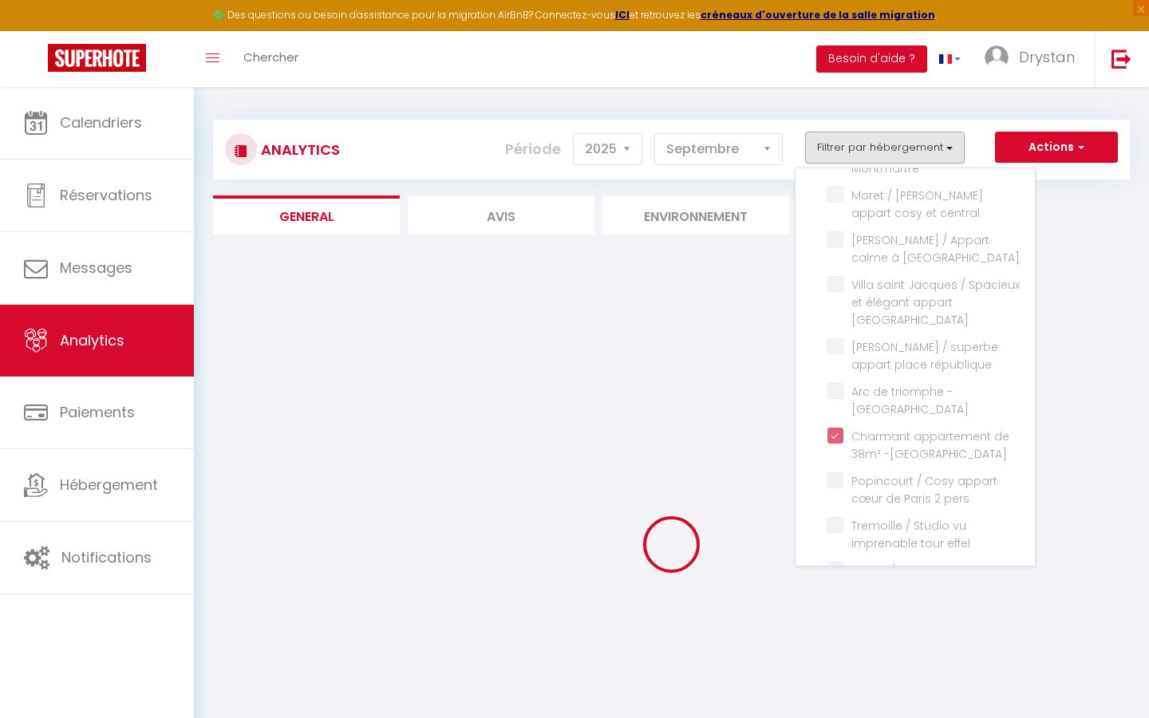
checkbox Paris "false"
checkbox 2 "false"
checkbox Paris "false"
checkbox pers "false"
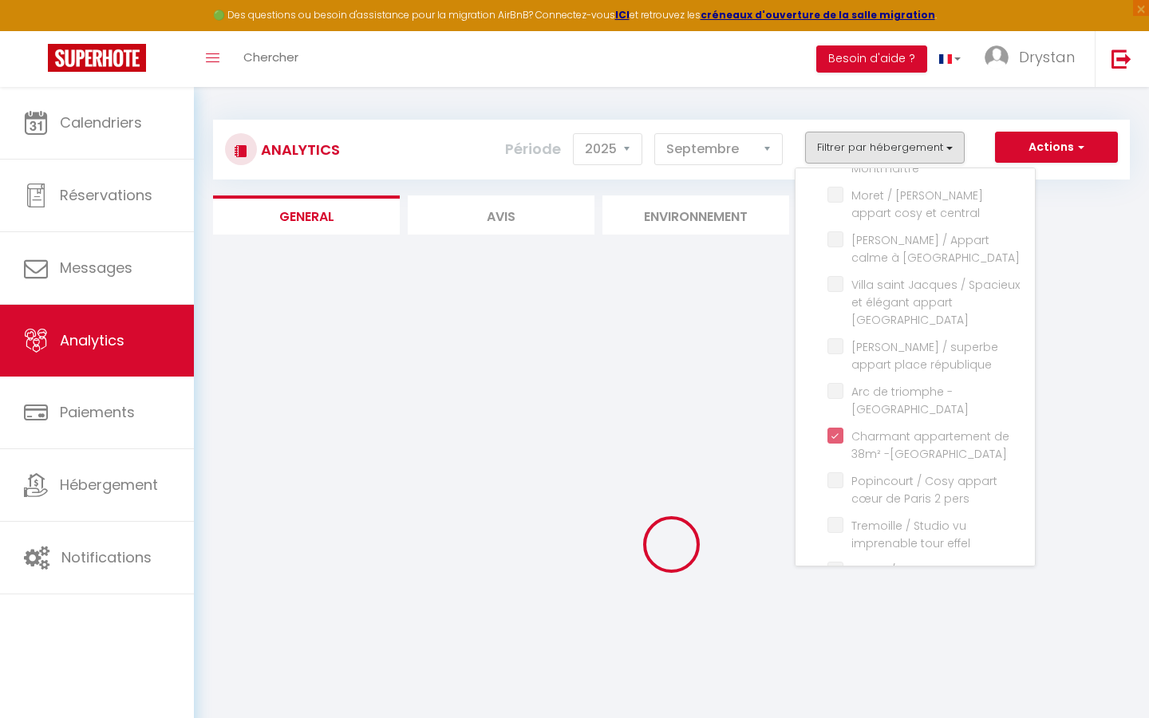
checkbox central "false"
checkbox tour-Eiffel "false"
checkbox Paris "false"
checkbox personne "false"
checkbox Cosy "false"
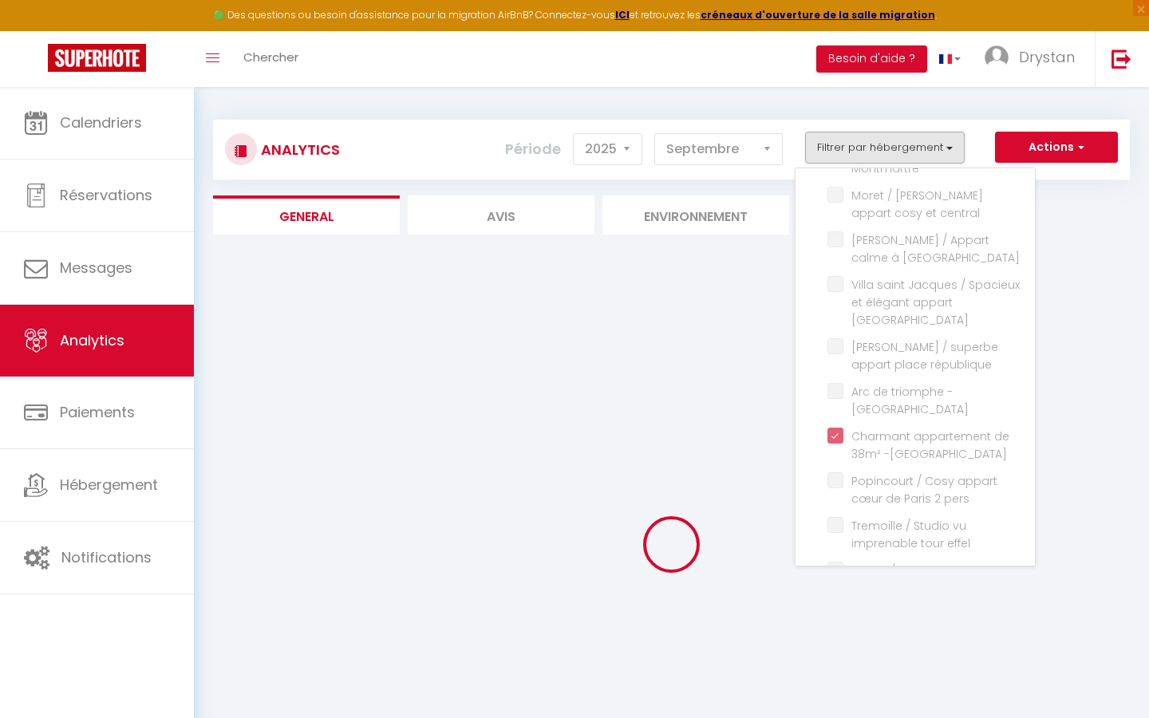
checkbox personnes "false"
checkbox pers "false"
checkbox Montmartre "false"
checkbox Lachaise "false"
checkbox Eiffel "false"
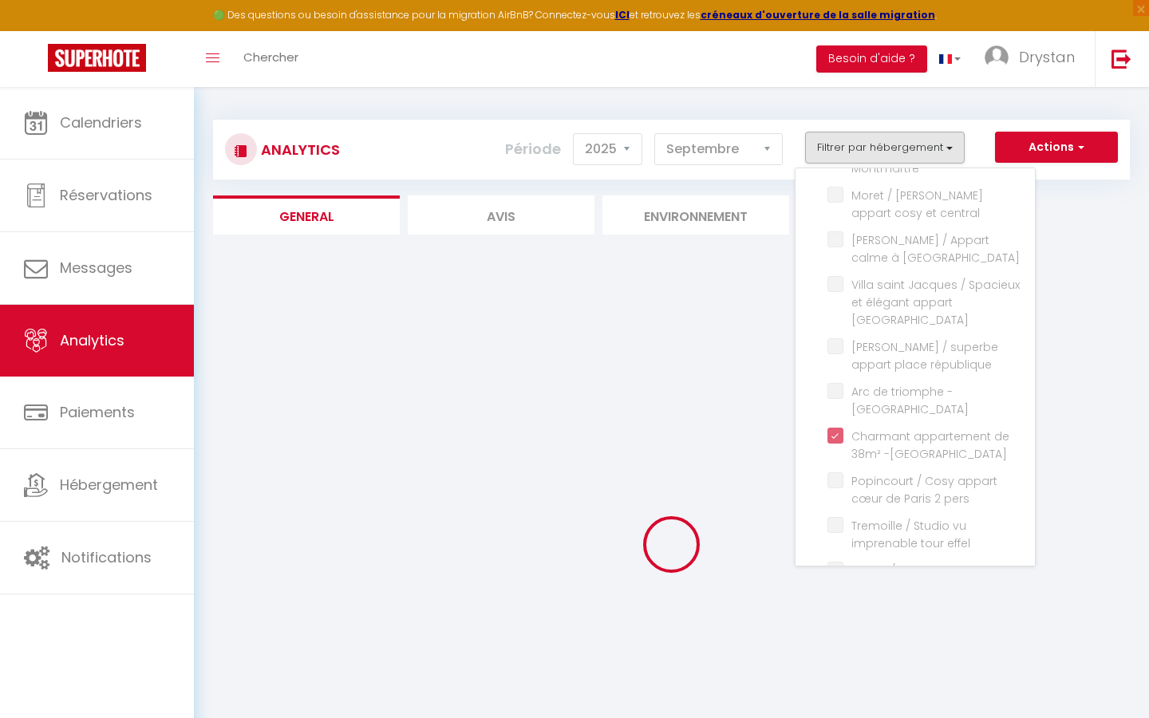
checkbox appartement "false"
checkbox balcon "false"
checkbox moderne "false"
checkbox balcon "false"
checkbox Central "false"
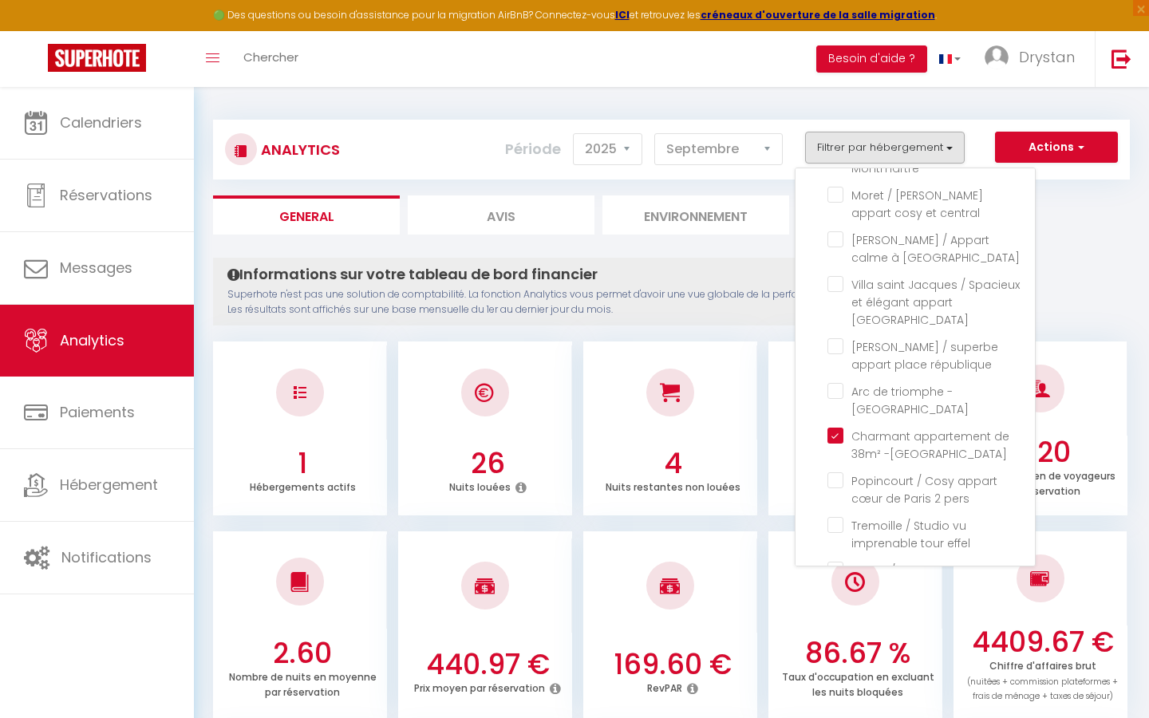
click at [966, 122] on div "Analytics Actions Génération SuperConciergerie Génération SuperAnalyzer Générat…" at bounding box center [671, 150] width 917 height 60
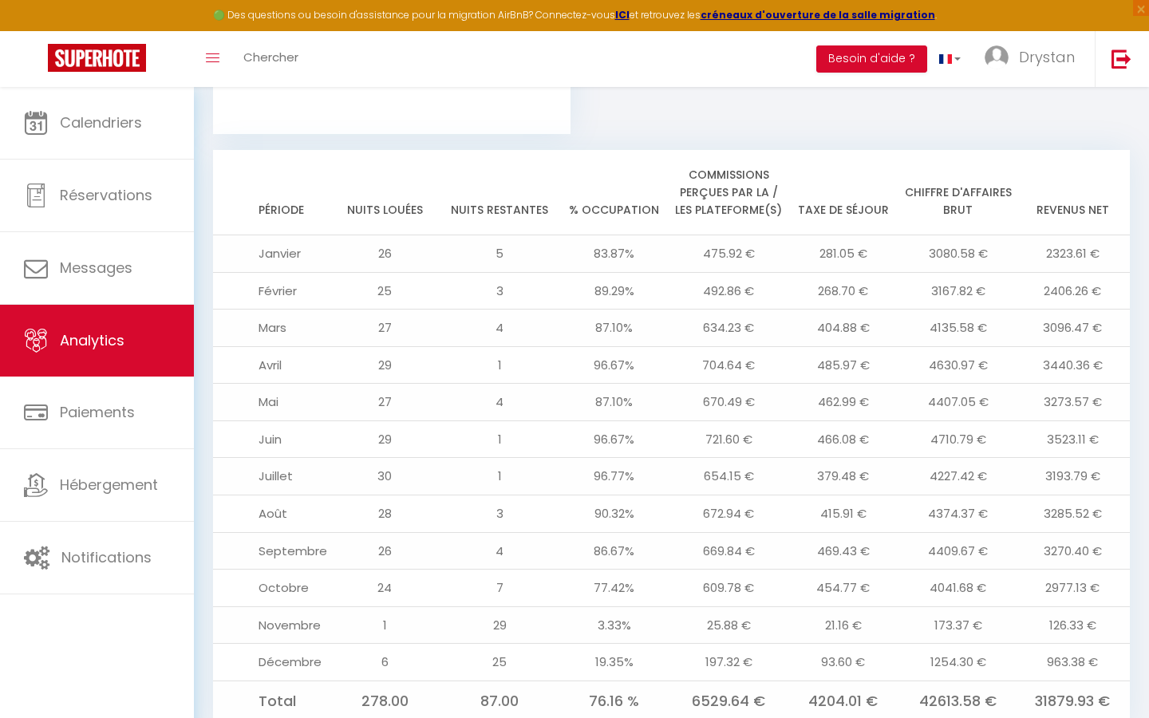
scroll to position [1610, 0]
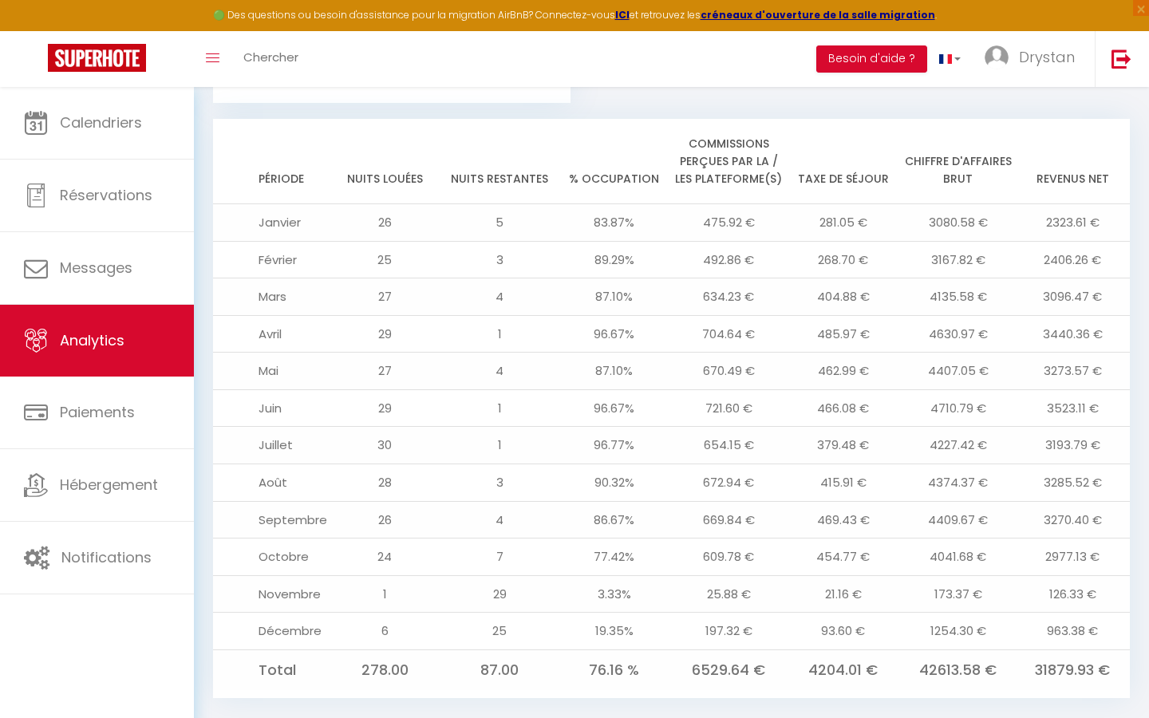
click at [1056, 576] on td "126.33 €" at bounding box center [1072, 595] width 115 height 38
click at [1081, 613] on td "963.38 €" at bounding box center [1072, 632] width 115 height 38
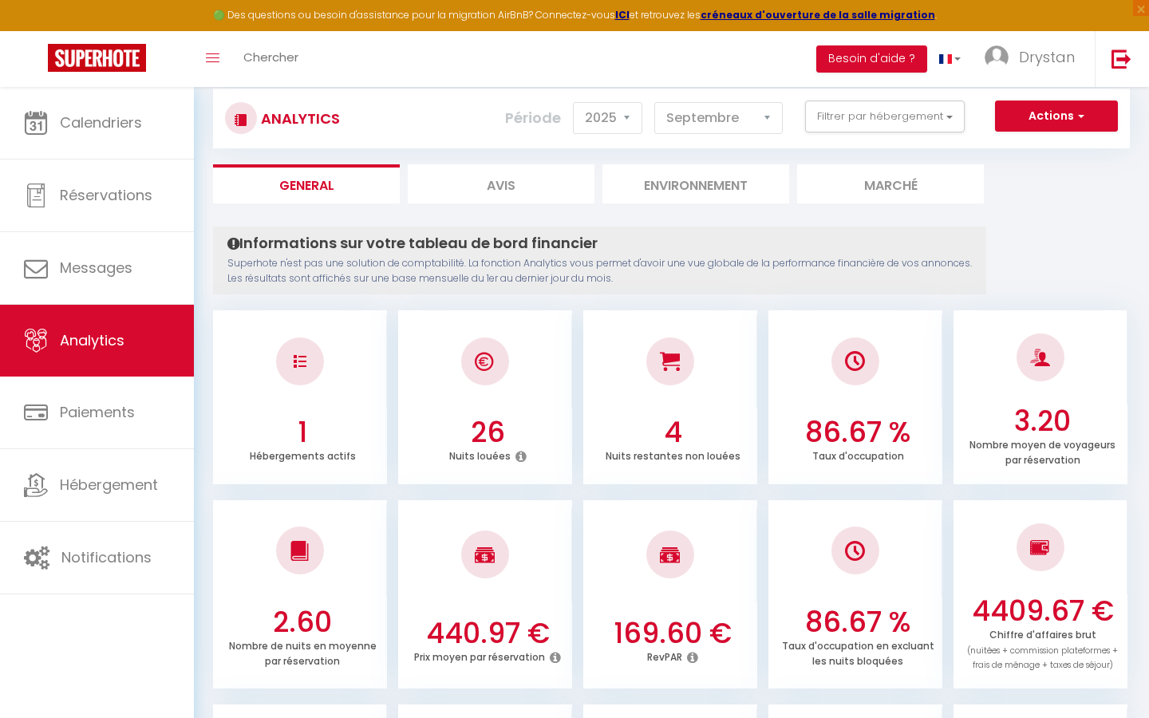
scroll to position [0, 0]
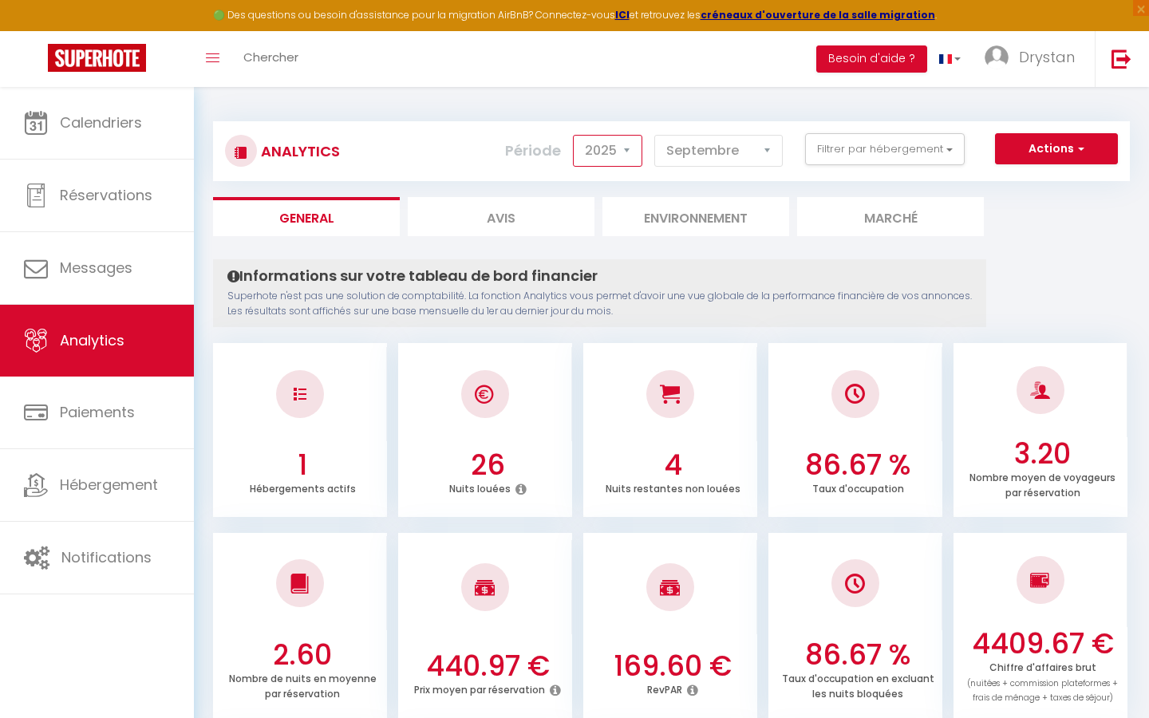
click at [634, 160] on select "2014 2015 2016 2017 2018 2019 2020 2021 2022 2023 2024 2025 2026 2027" at bounding box center [607, 151] width 69 height 32
click at [575, 135] on select "2014 2015 2016 2017 2018 2019 2020 2021 2022 2023 2024 2025 2026 2027" at bounding box center [607, 151] width 69 height 32
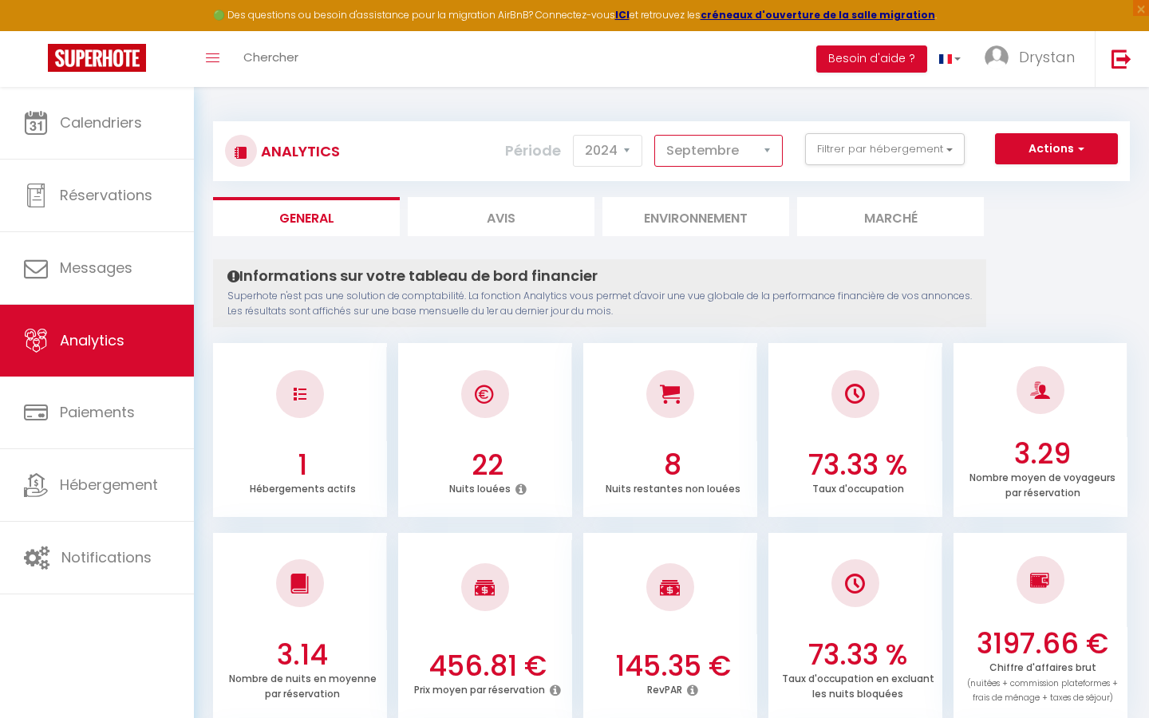
click at [731, 158] on select "Janvier Février Mars Avril Mai Juin Juillet Août Septembre Octobre Novembre Déc…" at bounding box center [719, 151] width 129 height 32
click at [632, 141] on select "2014 2015 2016 2017 2018 2019 2020 2021 2022 2023 2024 2025 2026 2027" at bounding box center [607, 151] width 69 height 32
click at [575, 135] on select "2014 2015 2016 2017 2018 2019 2020 2021 2022 2023 2024 2025 2026 2027" at bounding box center [607, 151] width 69 height 32
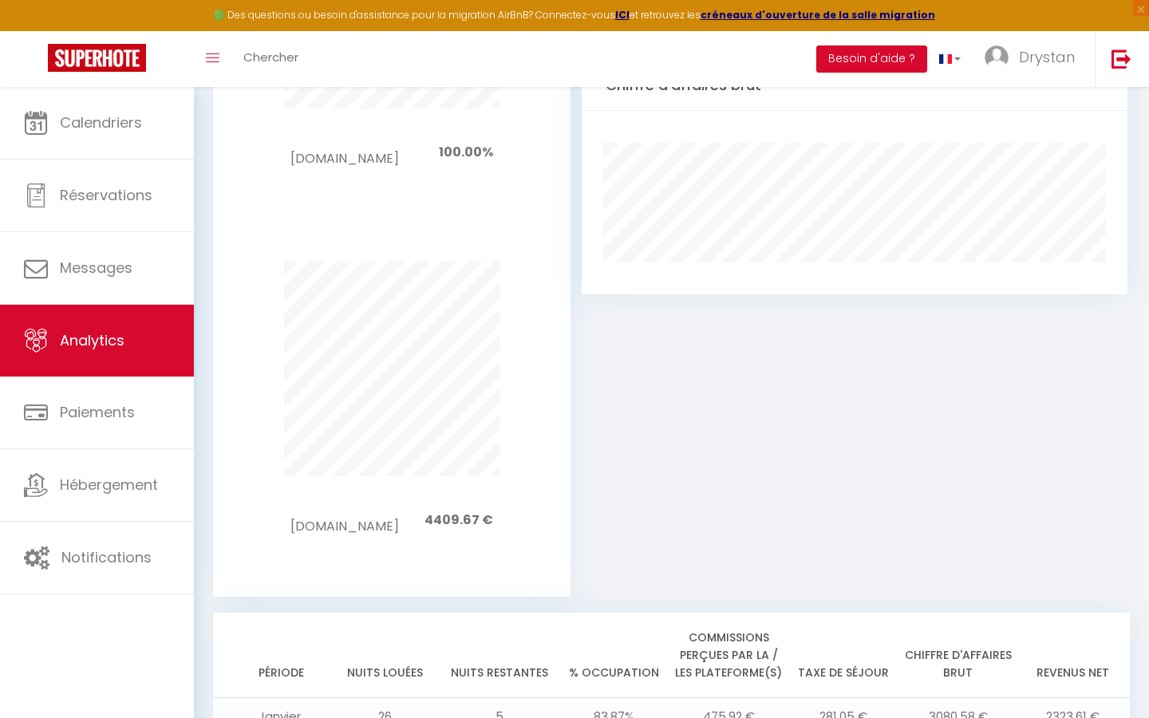
scroll to position [1610, 0]
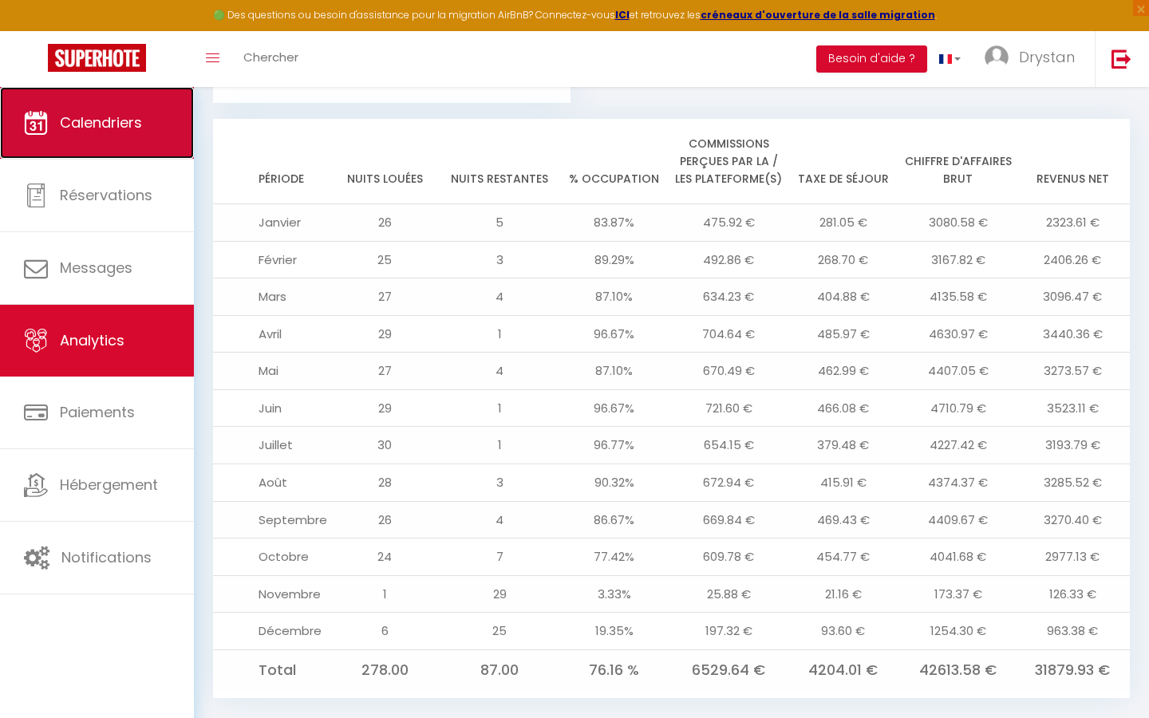
click at [109, 150] on link "Calendriers" at bounding box center [97, 123] width 194 height 72
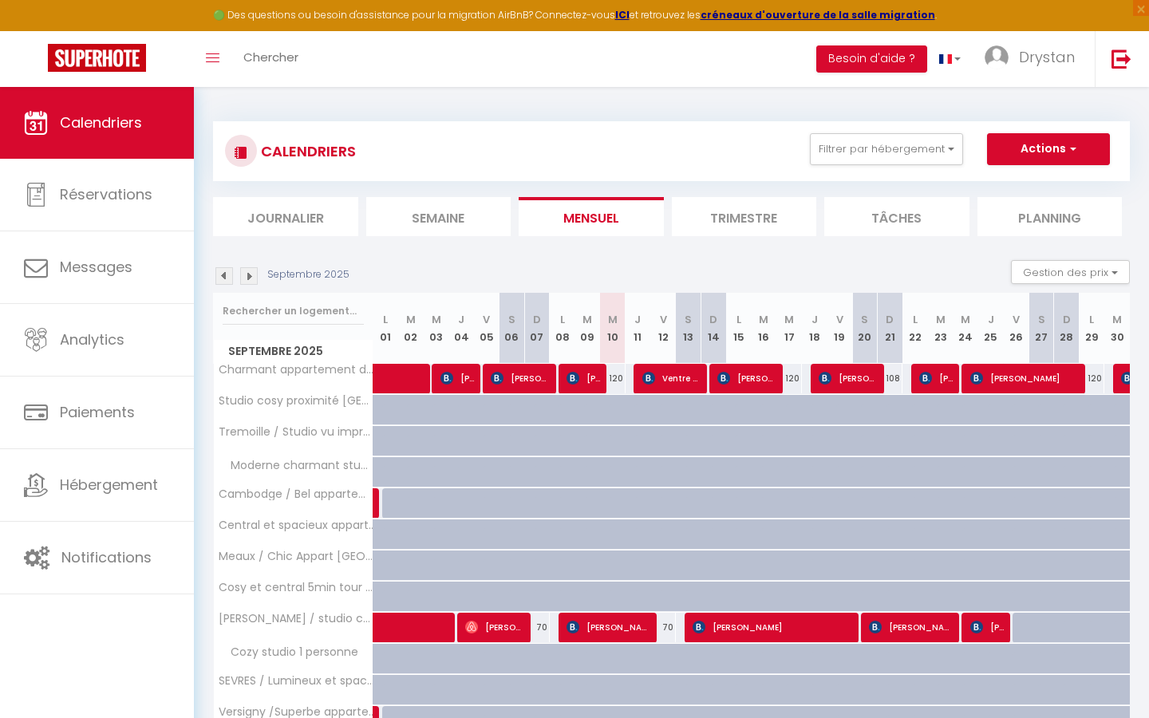
click at [245, 269] on img at bounding box center [249, 276] width 18 height 18
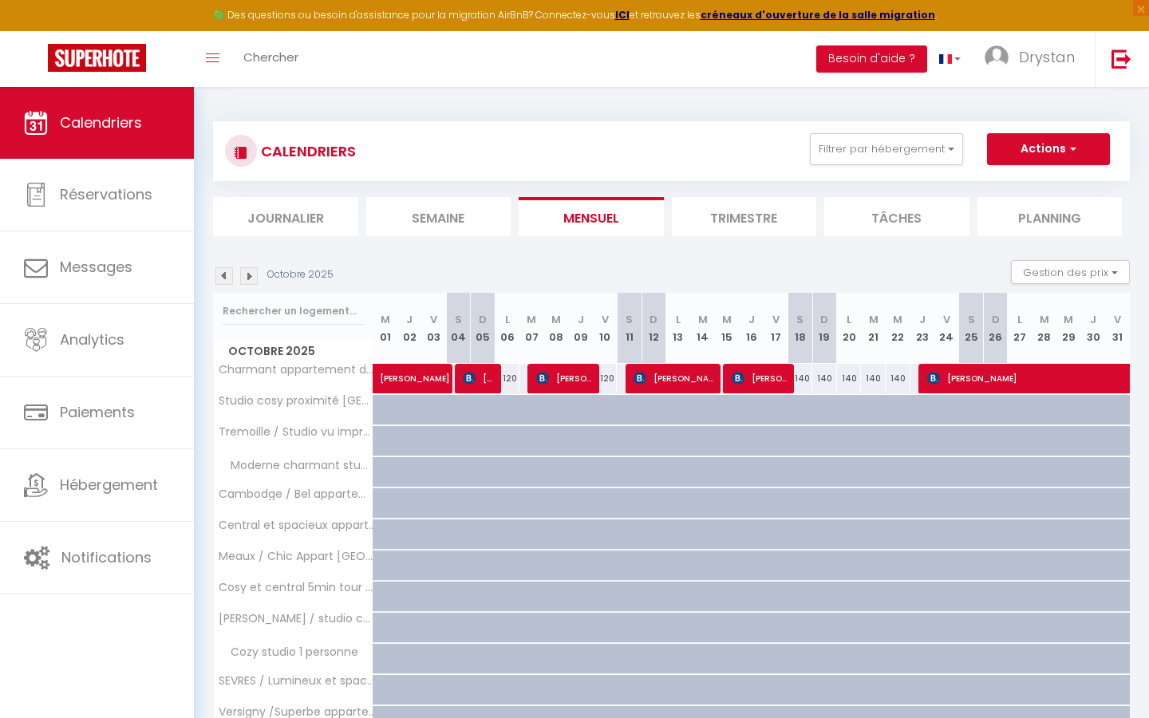
click at [245, 269] on img at bounding box center [249, 276] width 18 height 18
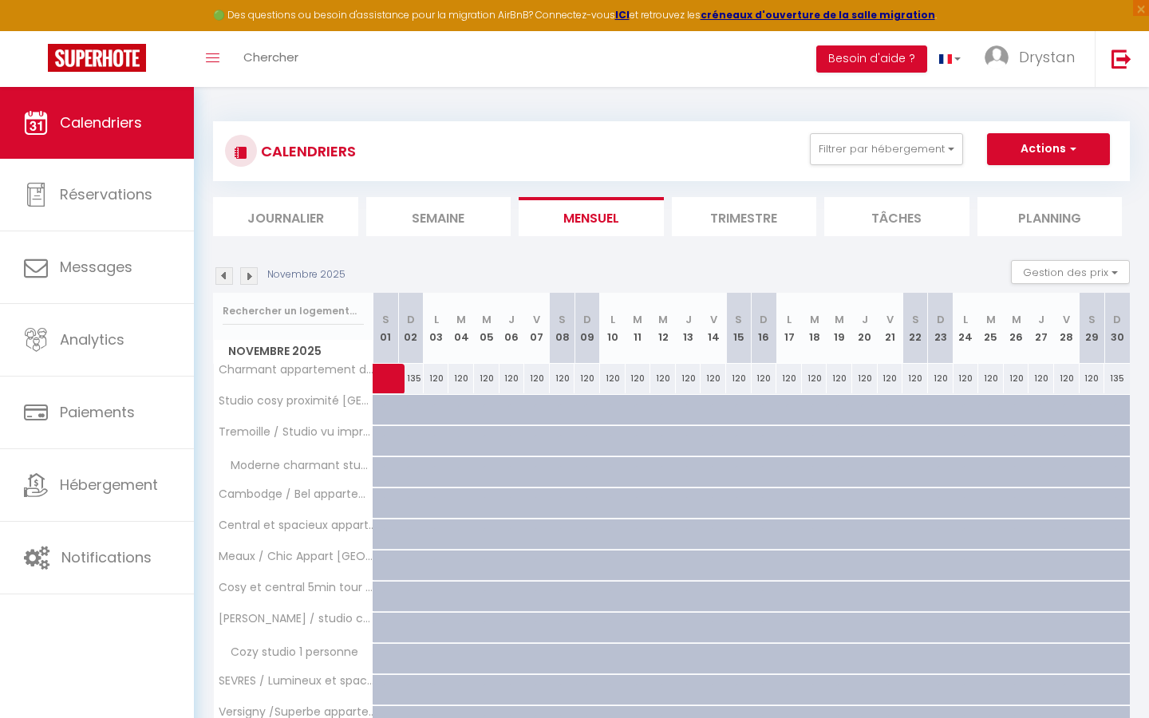
click at [245, 269] on img at bounding box center [249, 276] width 18 height 18
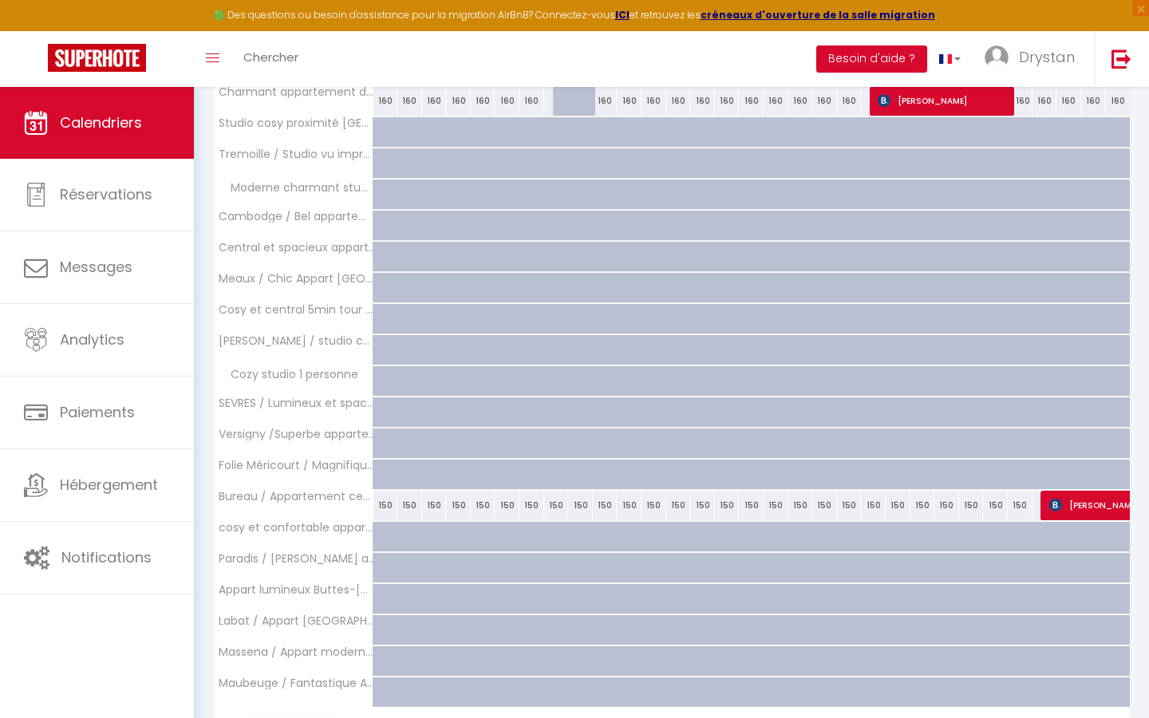
scroll to position [373, 0]
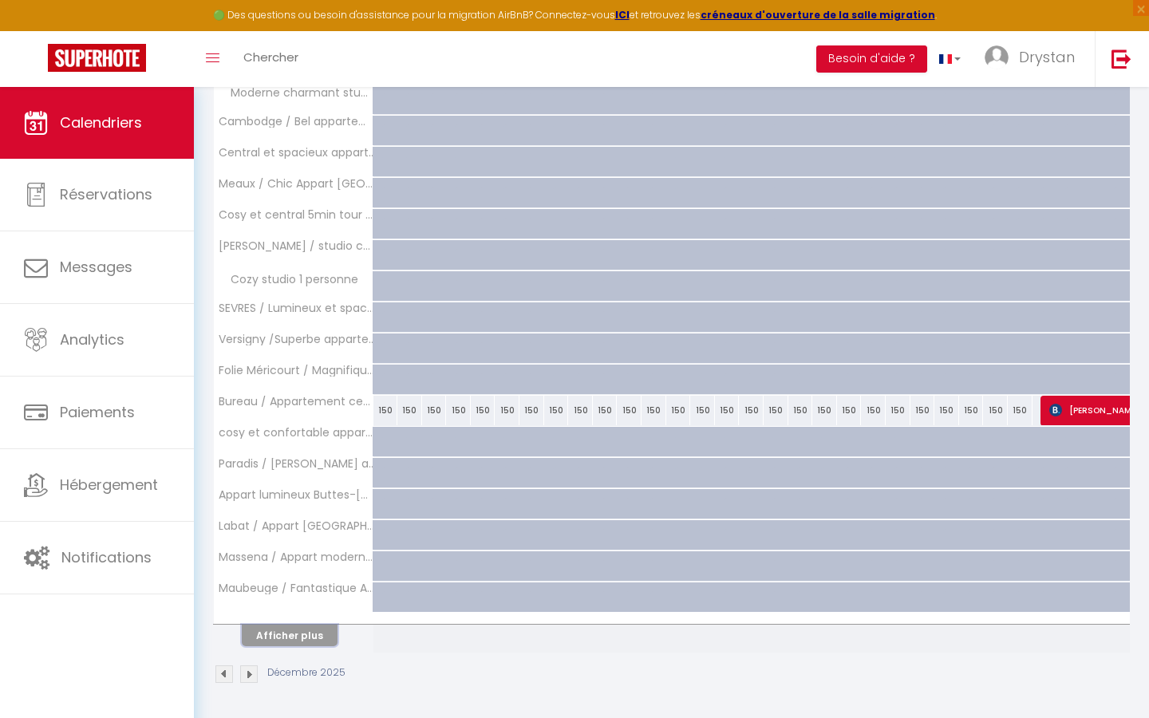
click at [286, 631] on button "Afficher plus" at bounding box center [290, 636] width 96 height 22
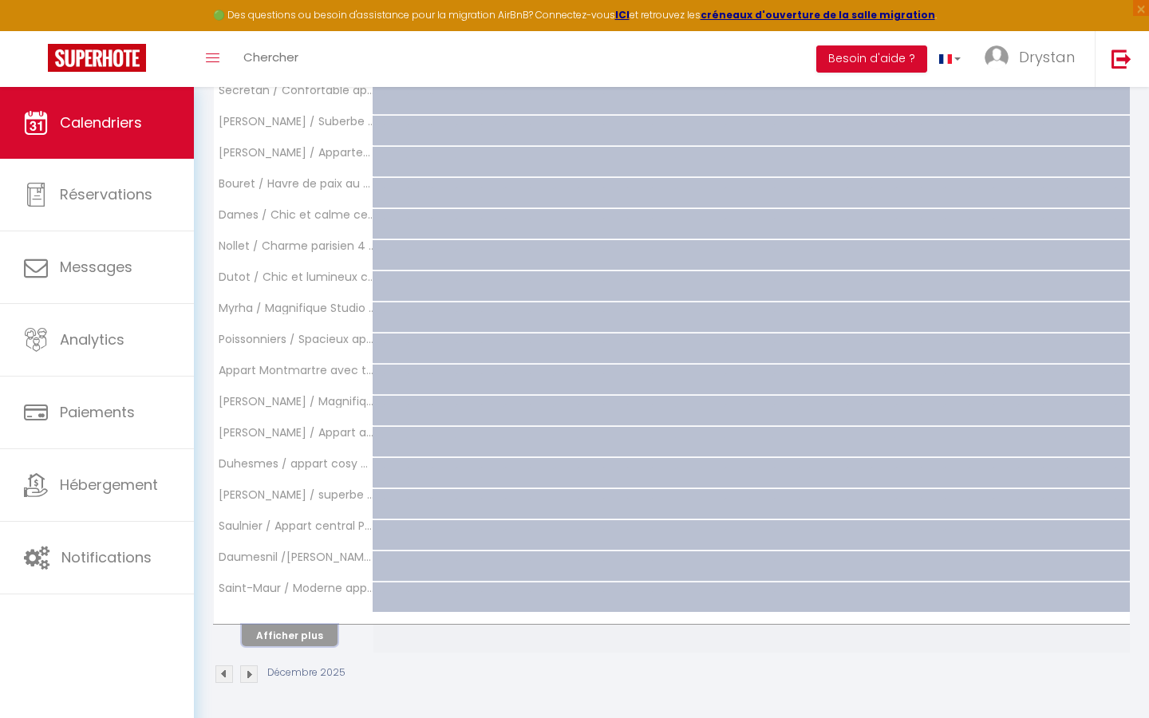
click at [286, 631] on button "Afficher plus" at bounding box center [290, 636] width 96 height 22
click at [286, 632] on button "Afficher plus" at bounding box center [290, 636] width 96 height 22
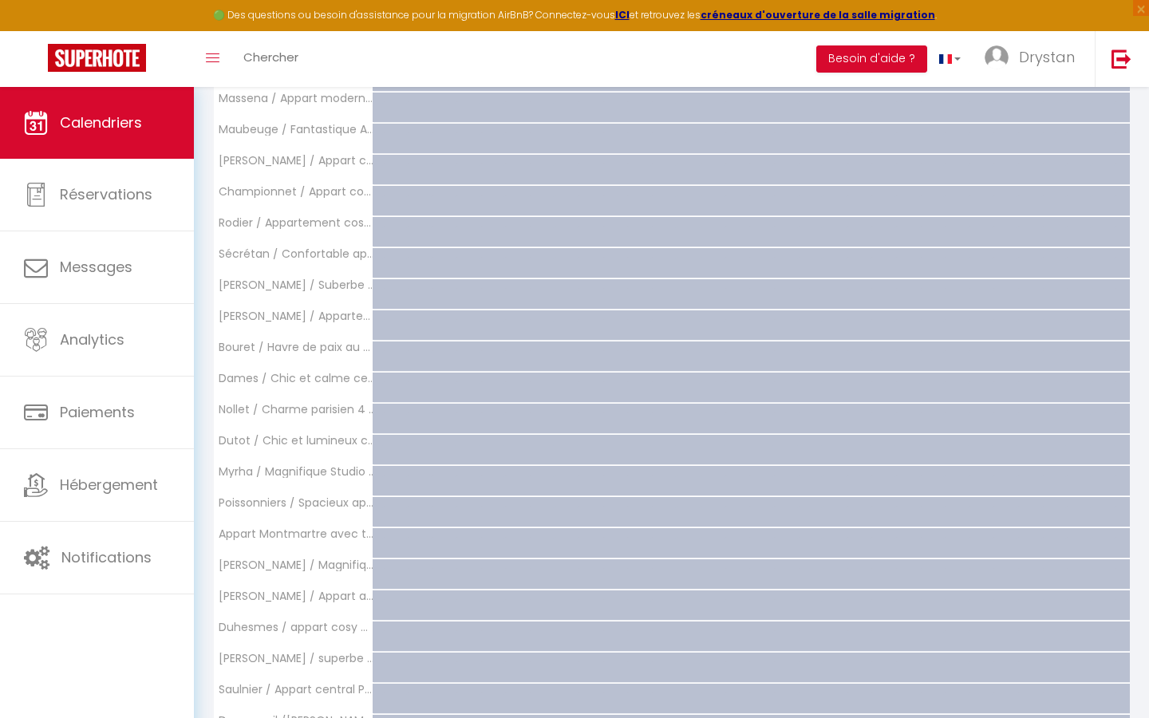
scroll to position [0, 0]
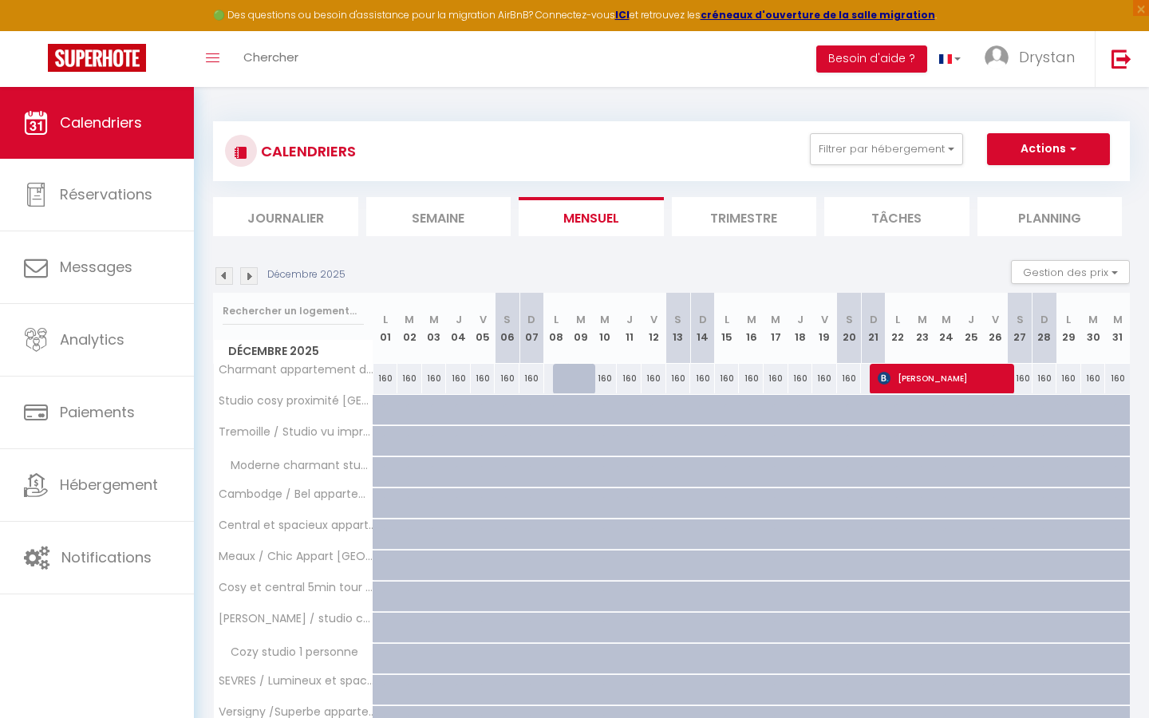
click at [223, 284] on img at bounding box center [225, 276] width 18 height 18
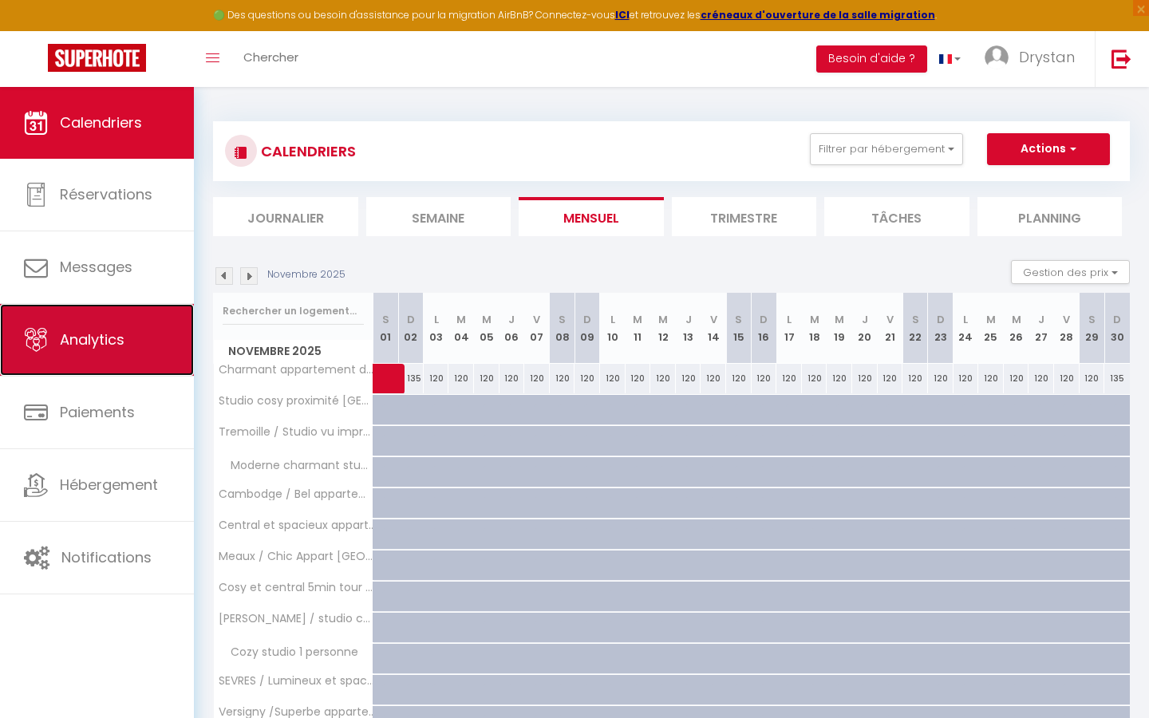
click at [99, 307] on link "Analytics" at bounding box center [97, 340] width 194 height 72
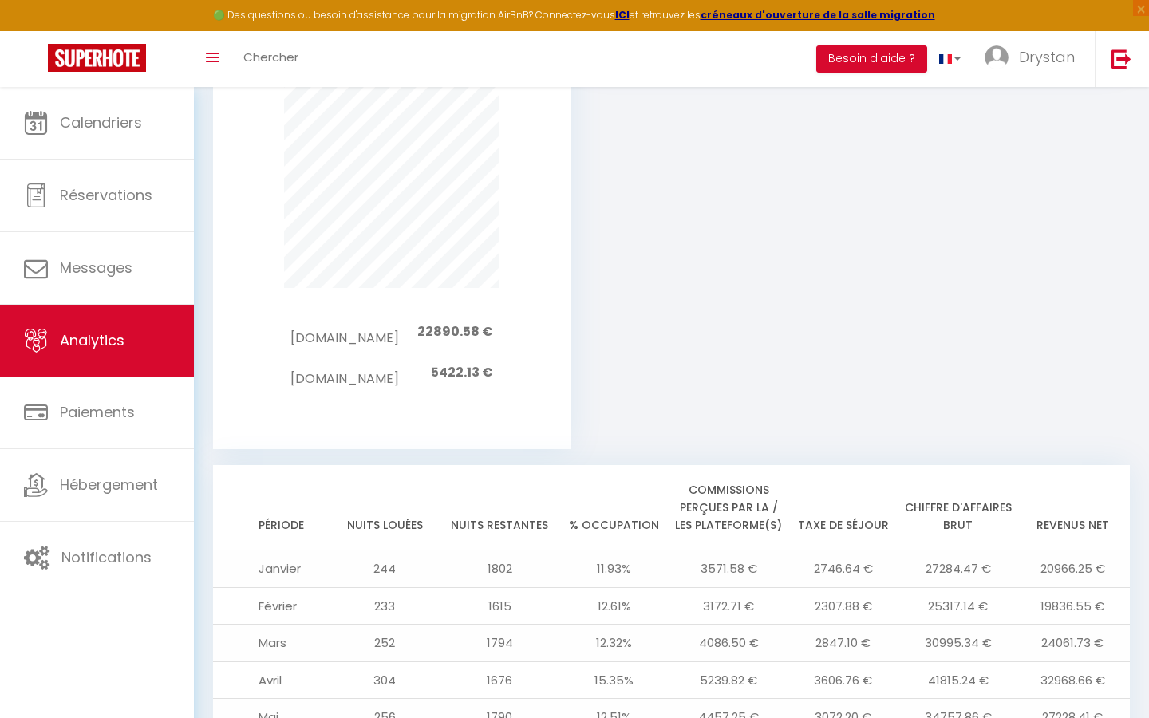
scroll to position [1666, 0]
